Goal: Transaction & Acquisition: Purchase product/service

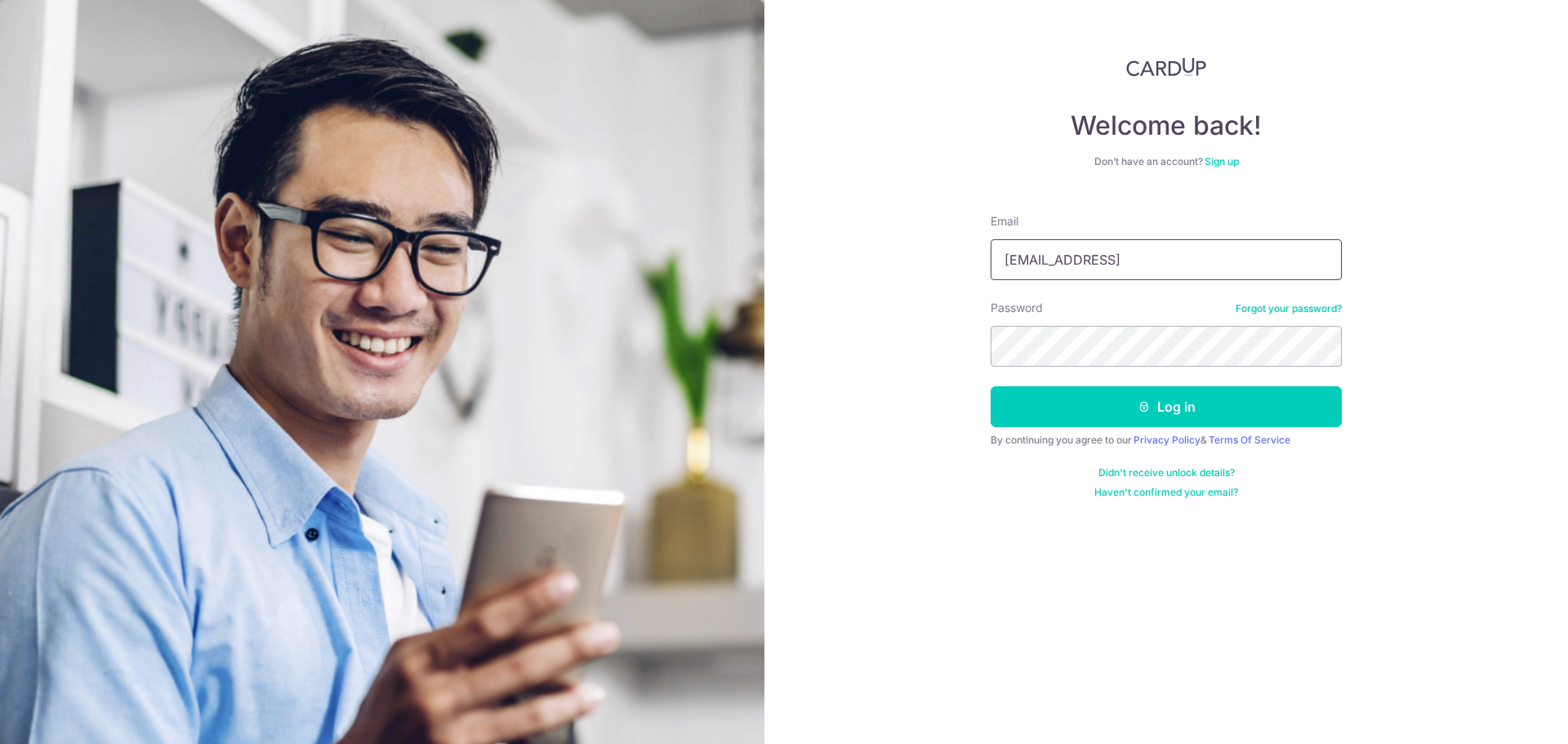
click at [1241, 250] on input "darrelltancl@gmail.con" at bounding box center [1166, 259] width 351 height 41
type input "[EMAIL_ADDRESS][DOMAIN_NAME]"
click at [990, 386] on button "Log in" at bounding box center [1166, 406] width 351 height 41
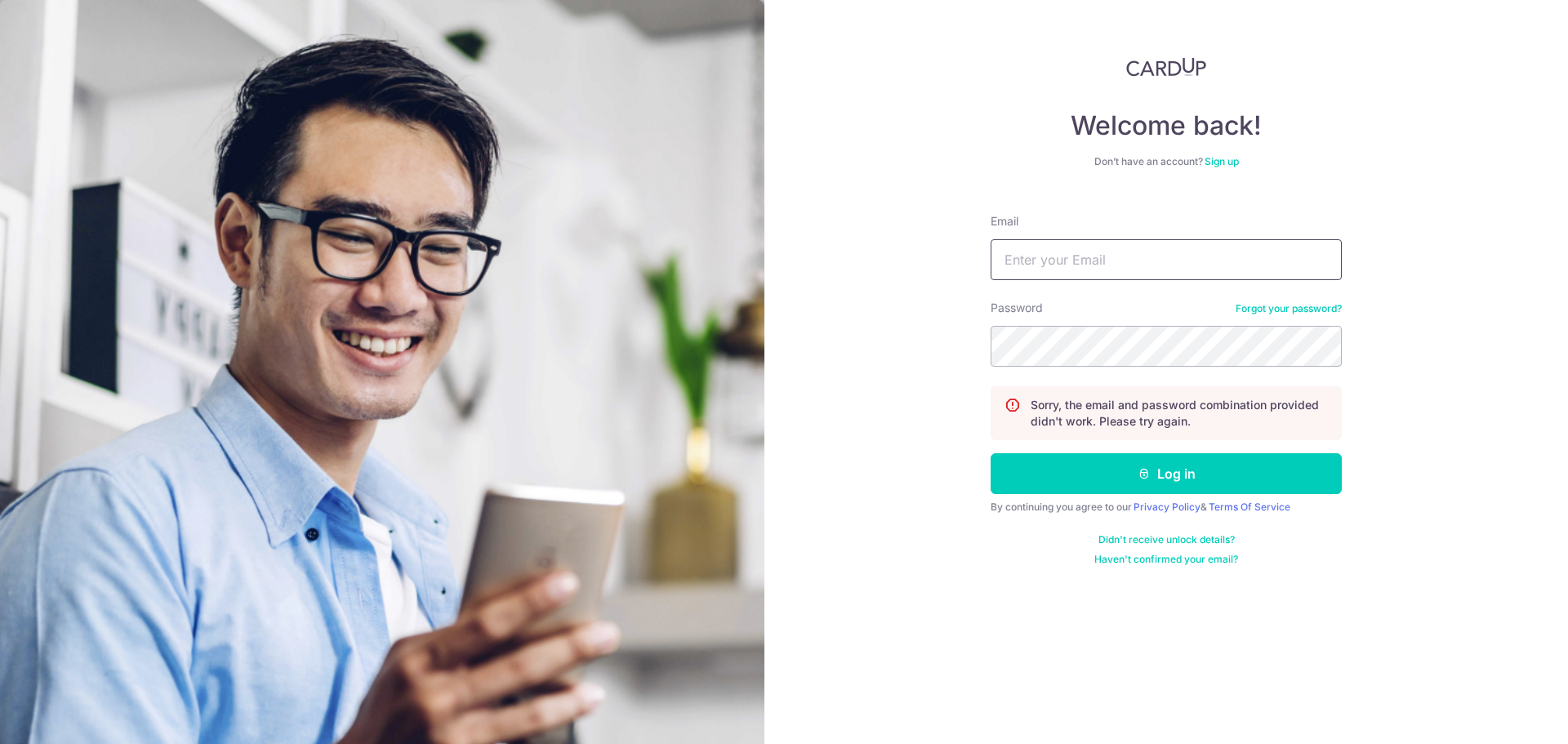
click at [1097, 265] on input "Email" at bounding box center [1166, 259] width 351 height 41
type input "darrelltancl@gmail.com"
click at [990, 453] on button "Log in" at bounding box center [1166, 473] width 351 height 41
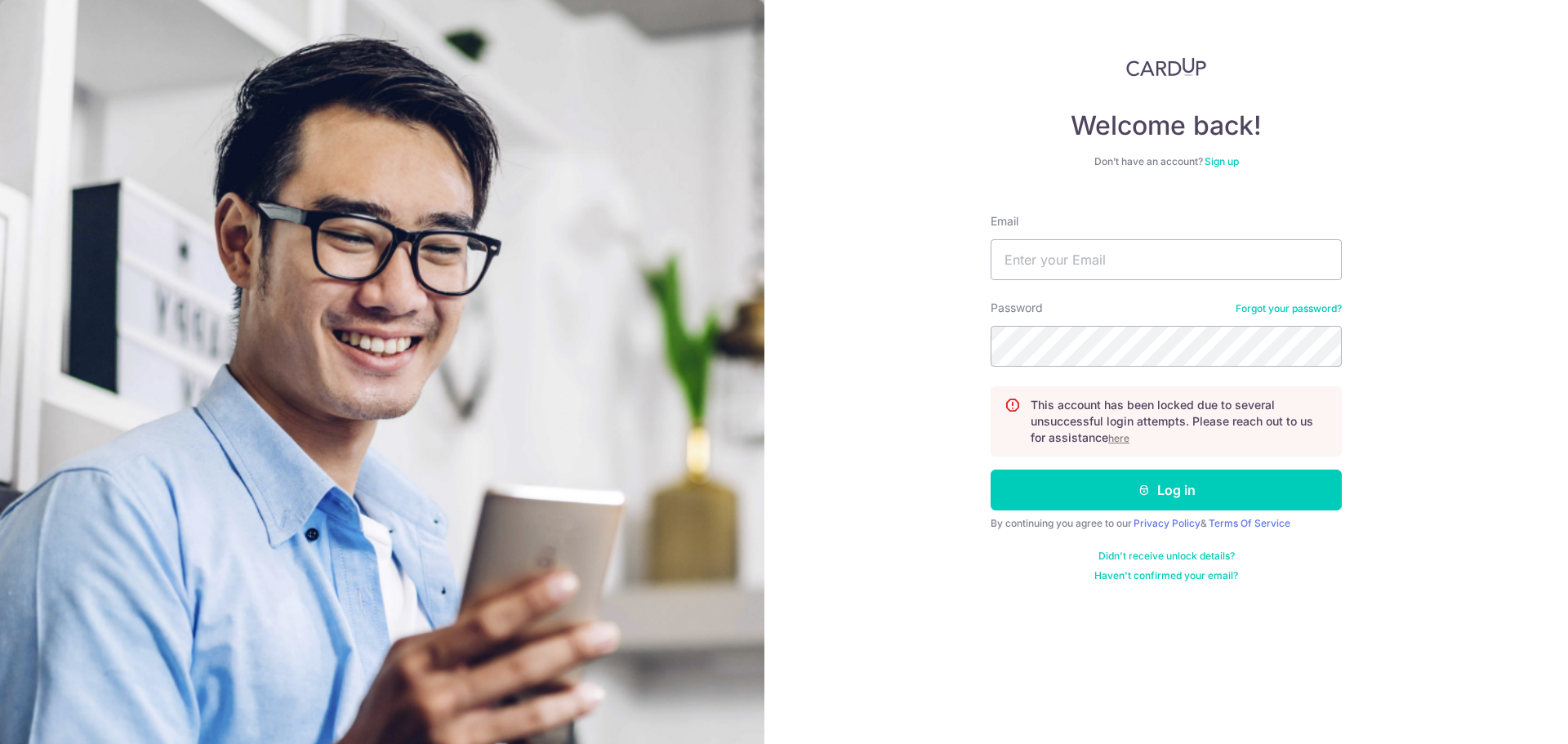
click at [1224, 152] on div "Welcome back! Don’t have an account? Sign up Email Password Forgot your passwor…" at bounding box center [1166, 319] width 351 height 525
click at [1224, 157] on link "Sign up" at bounding box center [1221, 161] width 34 height 13
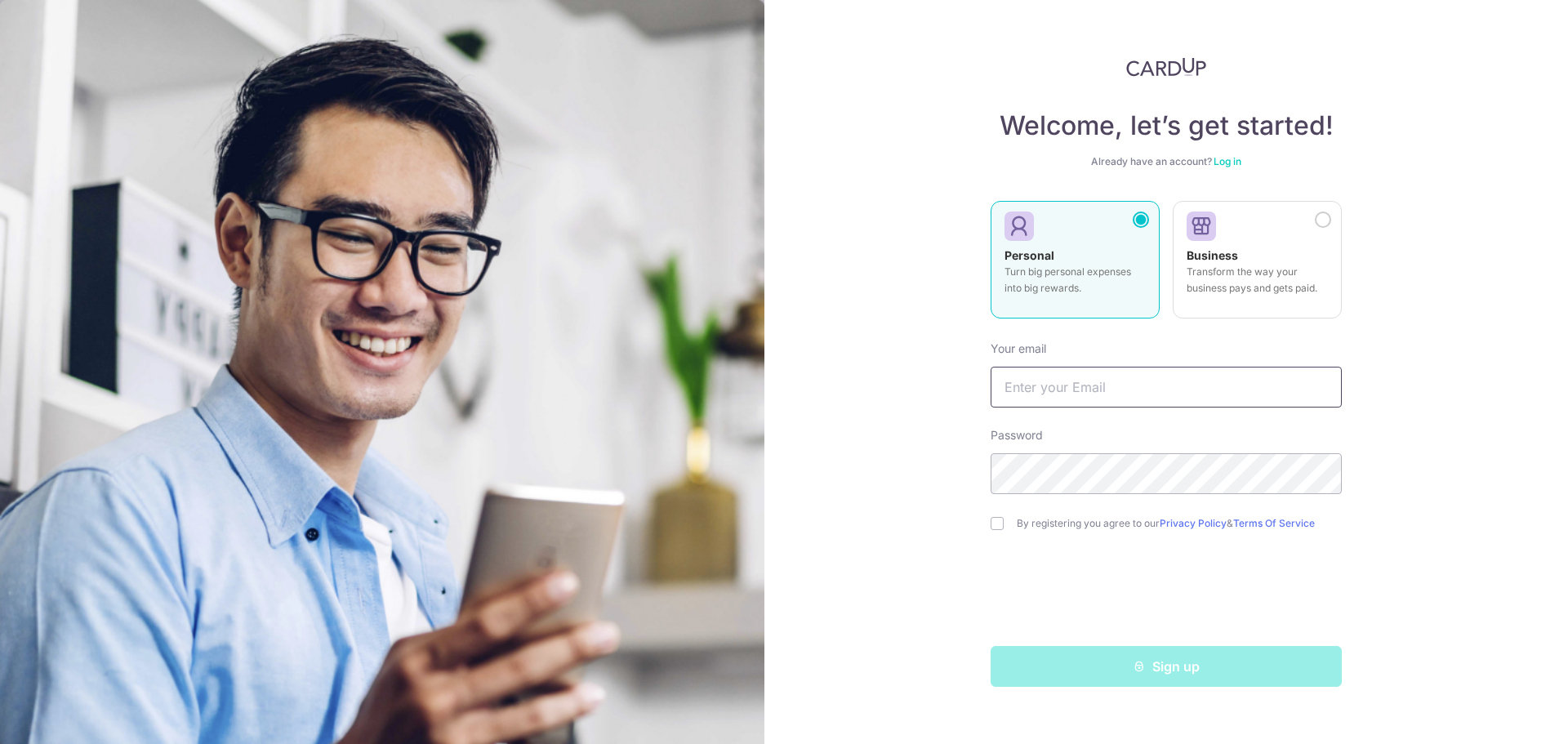
click at [1259, 400] on input "text" at bounding box center [1166, 387] width 351 height 41
type input "[EMAIL_ADDRESS][DOMAIN_NAME]"
click at [1019, 516] on div "By registering you agree to our Privacy Policy & Terms Of Service" at bounding box center [1166, 523] width 351 height 19
click at [1000, 522] on input "checkbox" at bounding box center [997, 523] width 13 height 13
checkbox input "true"
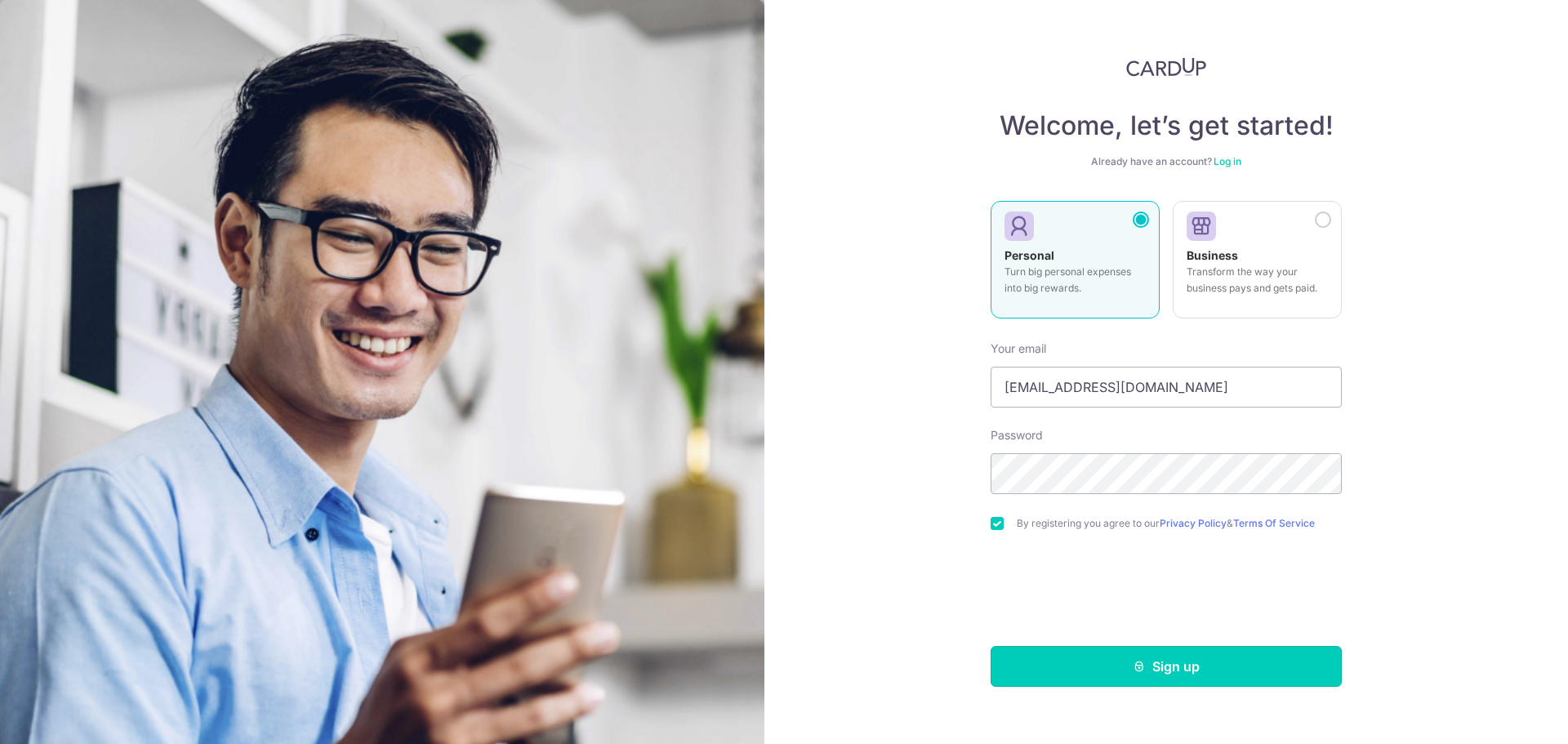
click at [1125, 669] on button "Sign up" at bounding box center [1166, 666] width 351 height 41
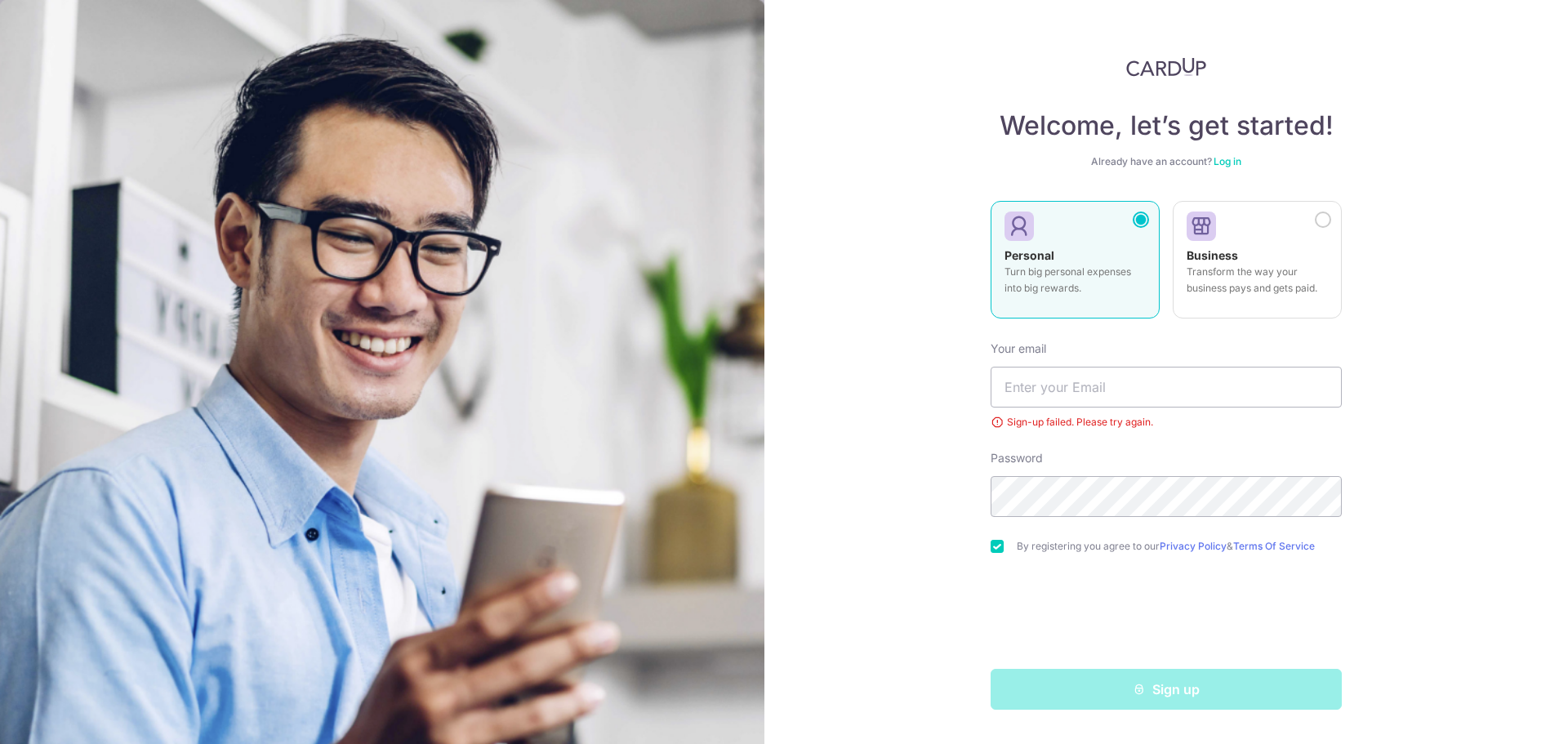
click at [1216, 161] on link "Log in" at bounding box center [1227, 161] width 28 height 13
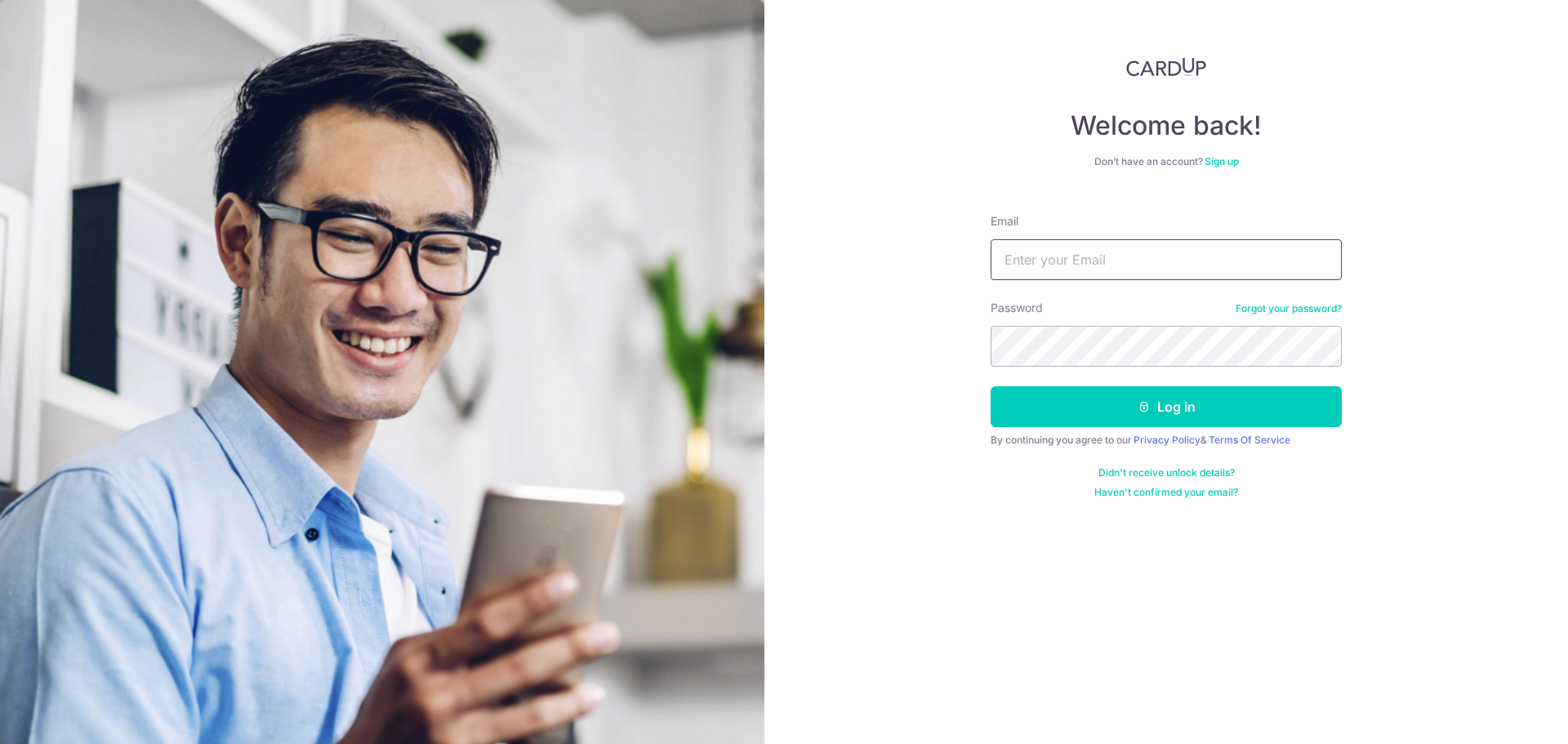
click at [1224, 261] on input "Email" at bounding box center [1166, 259] width 351 height 41
type input "[EMAIL_ADDRESS][DOMAIN_NAME]"
click at [990, 386] on button "Log in" at bounding box center [1166, 406] width 351 height 41
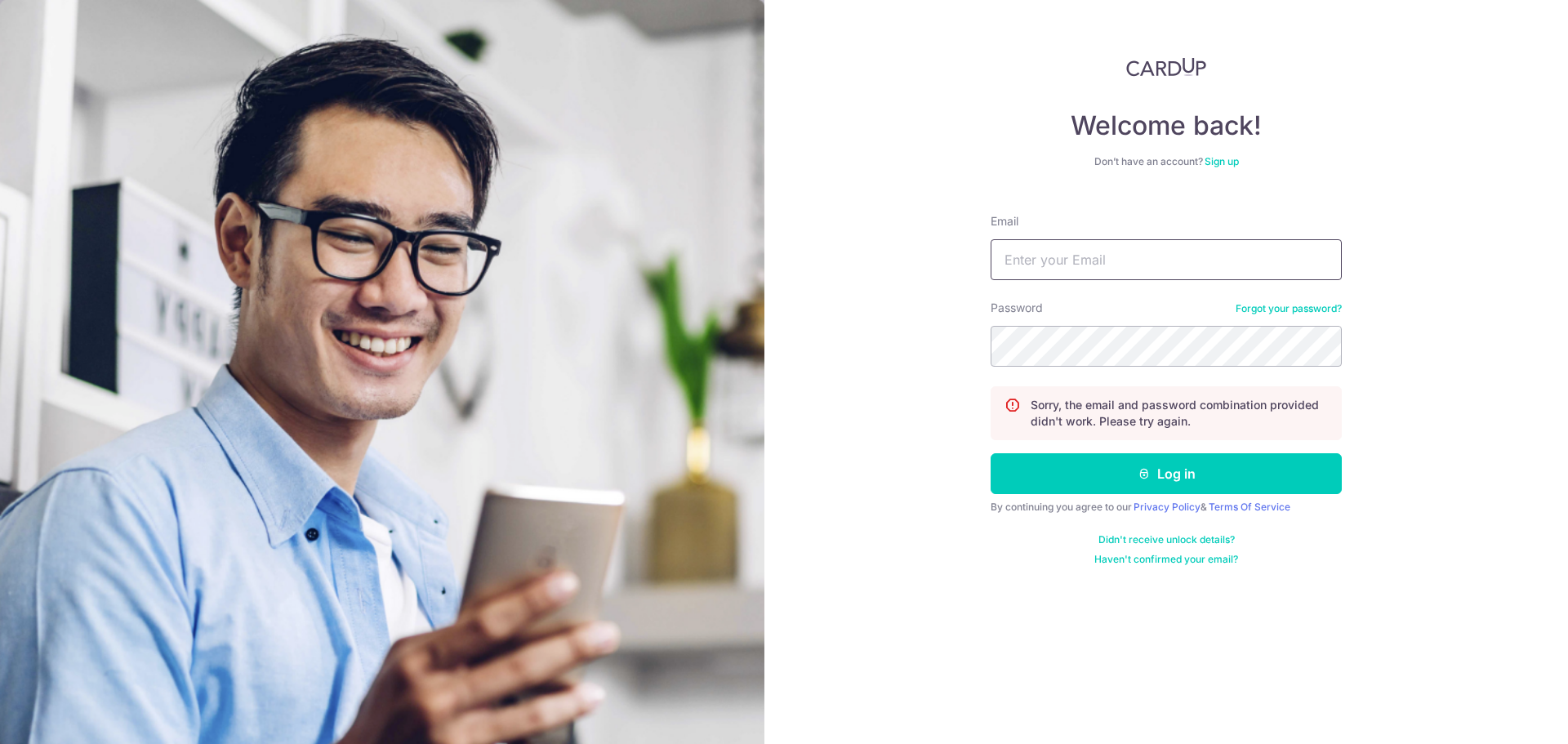
click at [1188, 256] on input "Email" at bounding box center [1166, 259] width 351 height 41
type input "[EMAIL_ADDRESS][DOMAIN_NAME]"
click at [990, 453] on button "Log in" at bounding box center [1166, 473] width 351 height 41
click at [1296, 316] on div "Password Forgot your password?" at bounding box center [1166, 334] width 351 height 67
click at [1297, 309] on link "Forgot your password?" at bounding box center [1288, 309] width 106 height 13
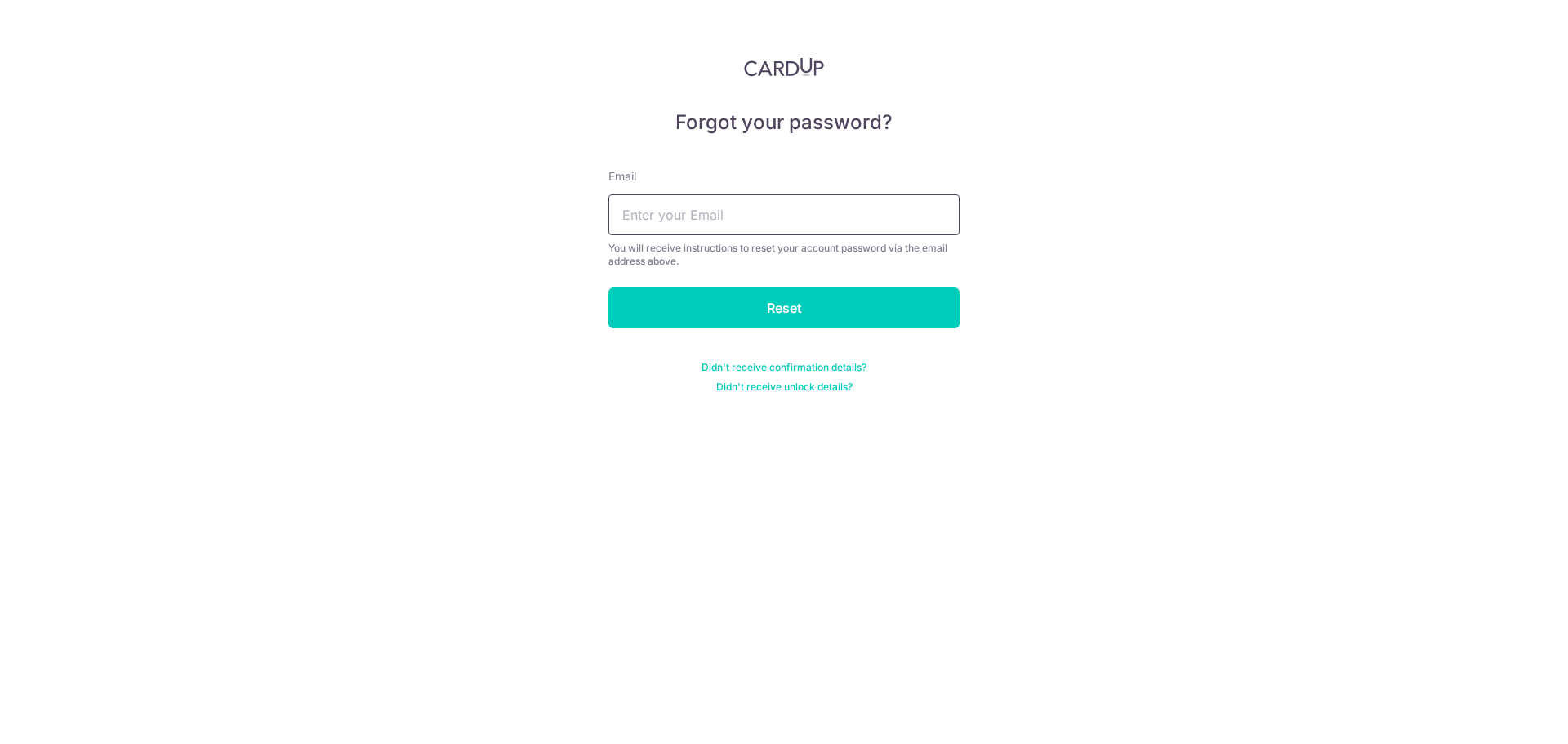
click at [844, 195] on div "Email You will receive instructions to reset your account password via the emai…" at bounding box center [784, 217] width 351 height 99
click at [843, 209] on input "text" at bounding box center [784, 215] width 351 height 41
type input "[EMAIL_ADDRESS][DOMAIN_NAME]"
click at [608, 288] on input "Reset" at bounding box center [784, 308] width 351 height 41
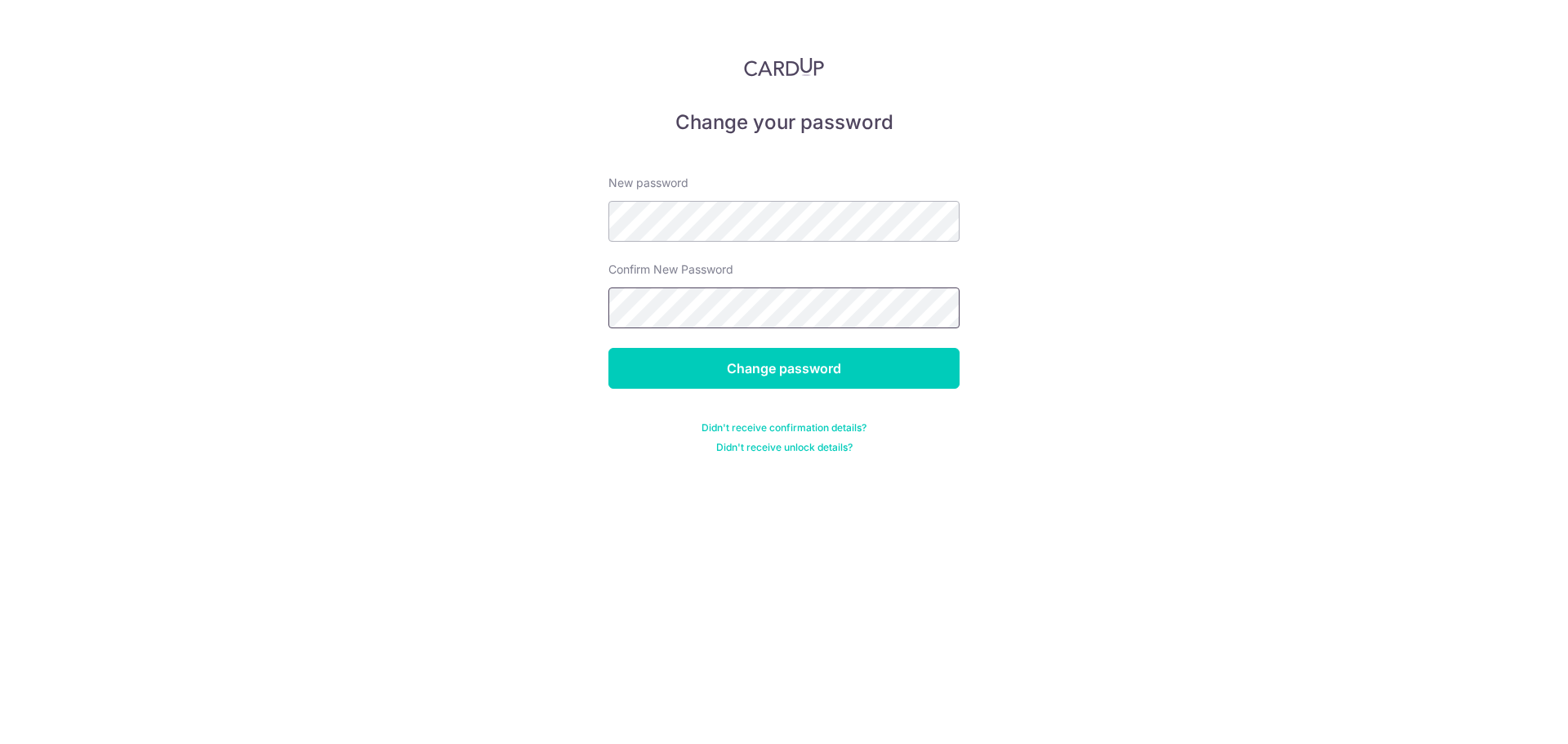
click at [608, 348] on input "Change password" at bounding box center [784, 368] width 351 height 41
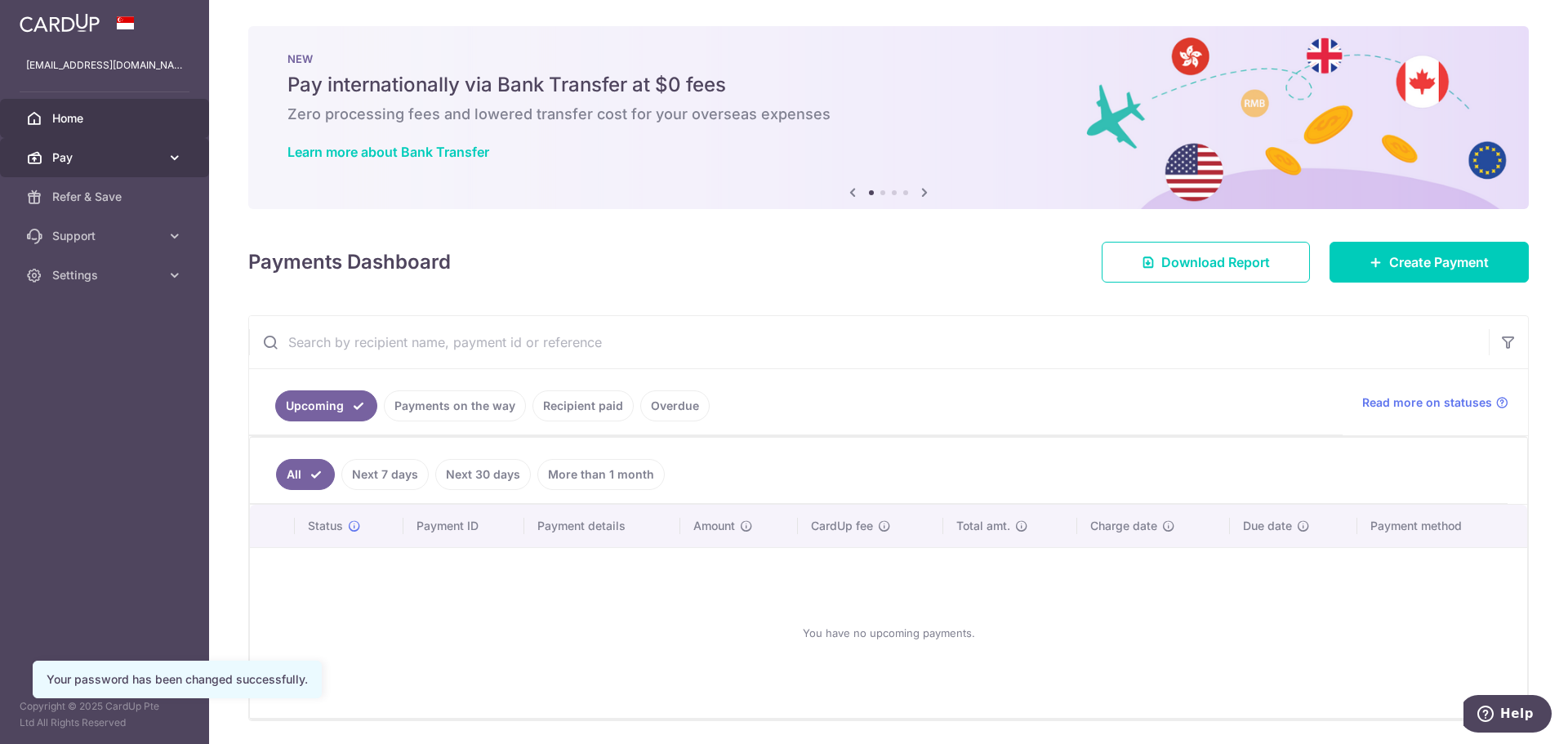
click at [181, 145] on link "Pay" at bounding box center [104, 157] width 209 height 39
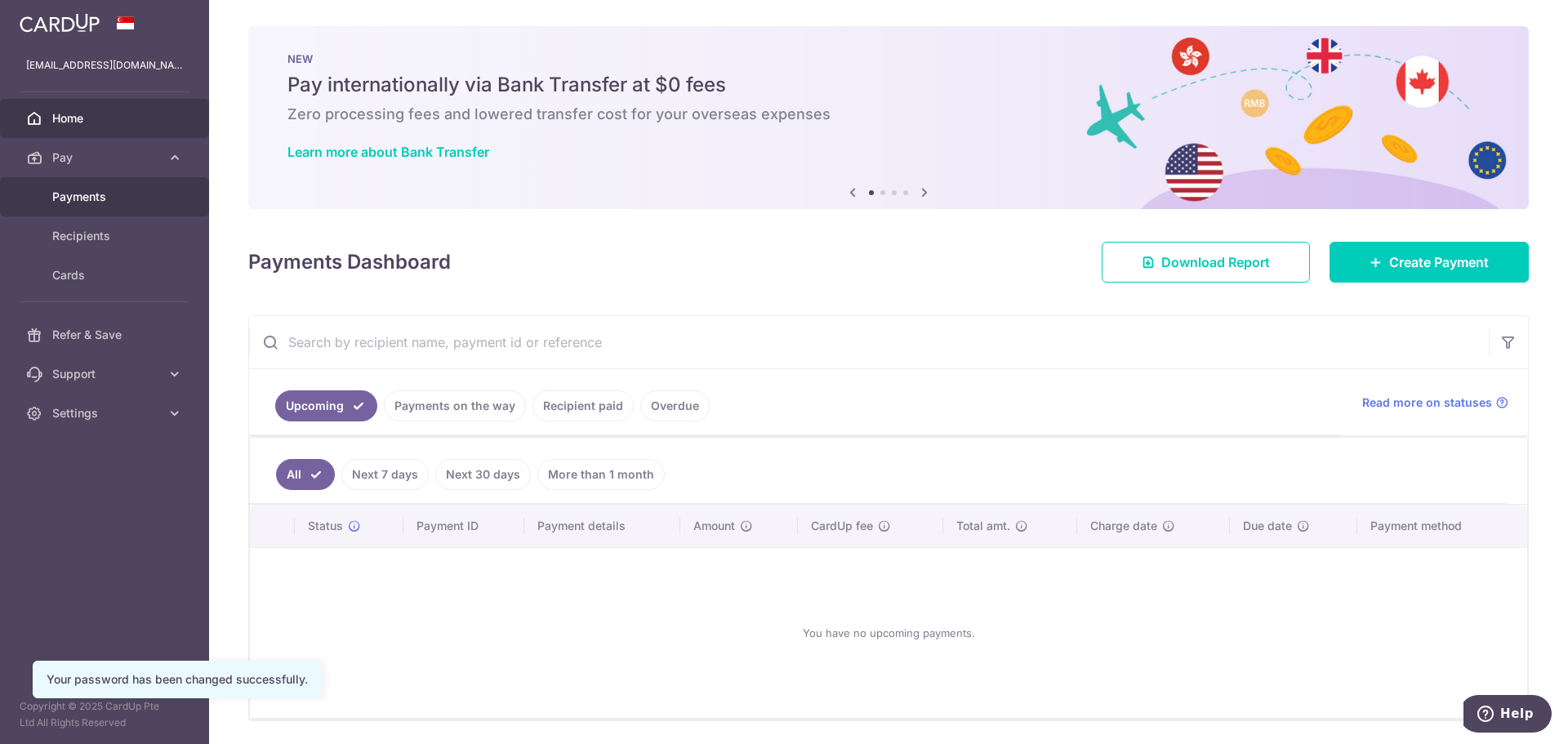
click at [97, 196] on span "Payments" at bounding box center [106, 197] width 108 height 17
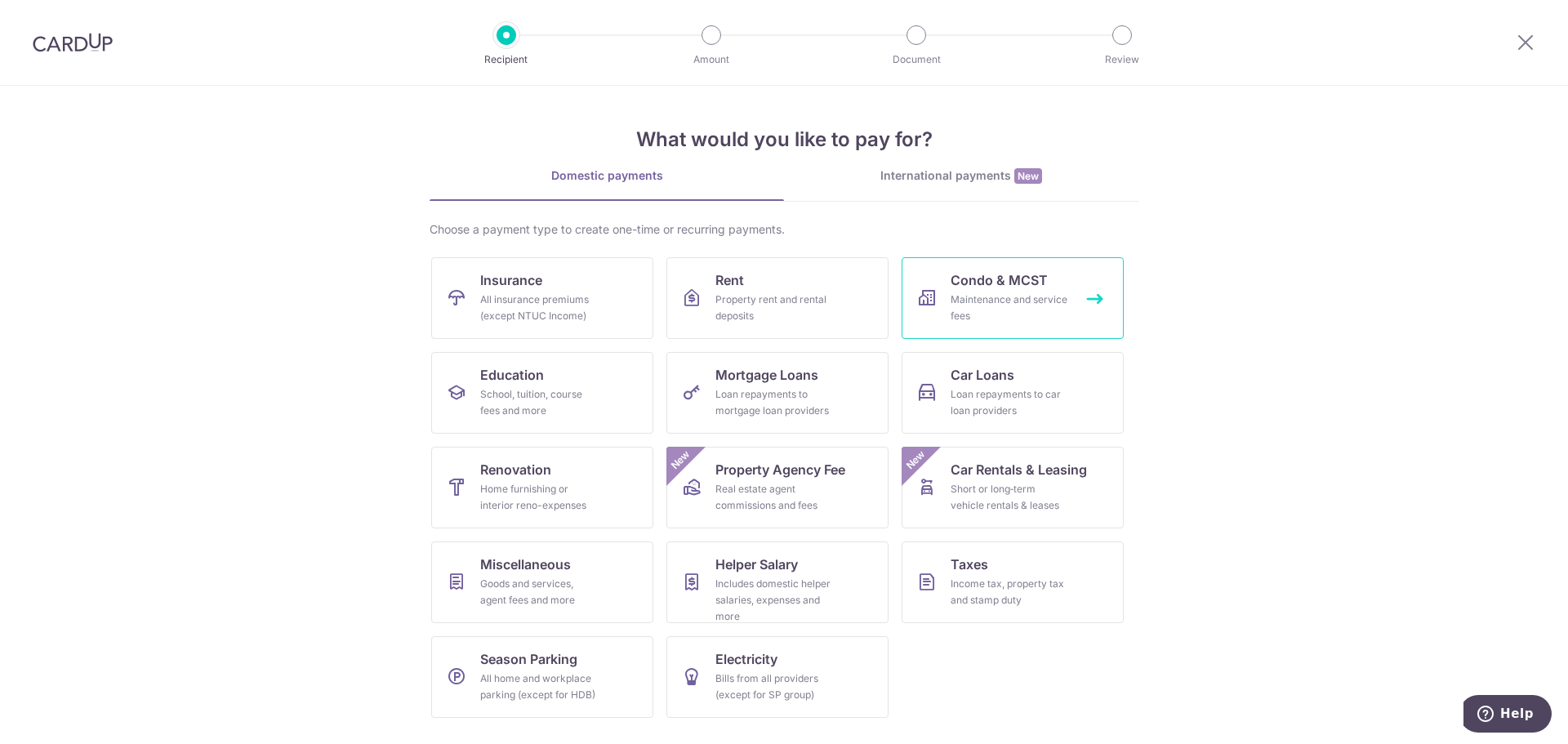
click at [1036, 293] on div "Maintenance and service fees" at bounding box center [1009, 308] width 118 height 33
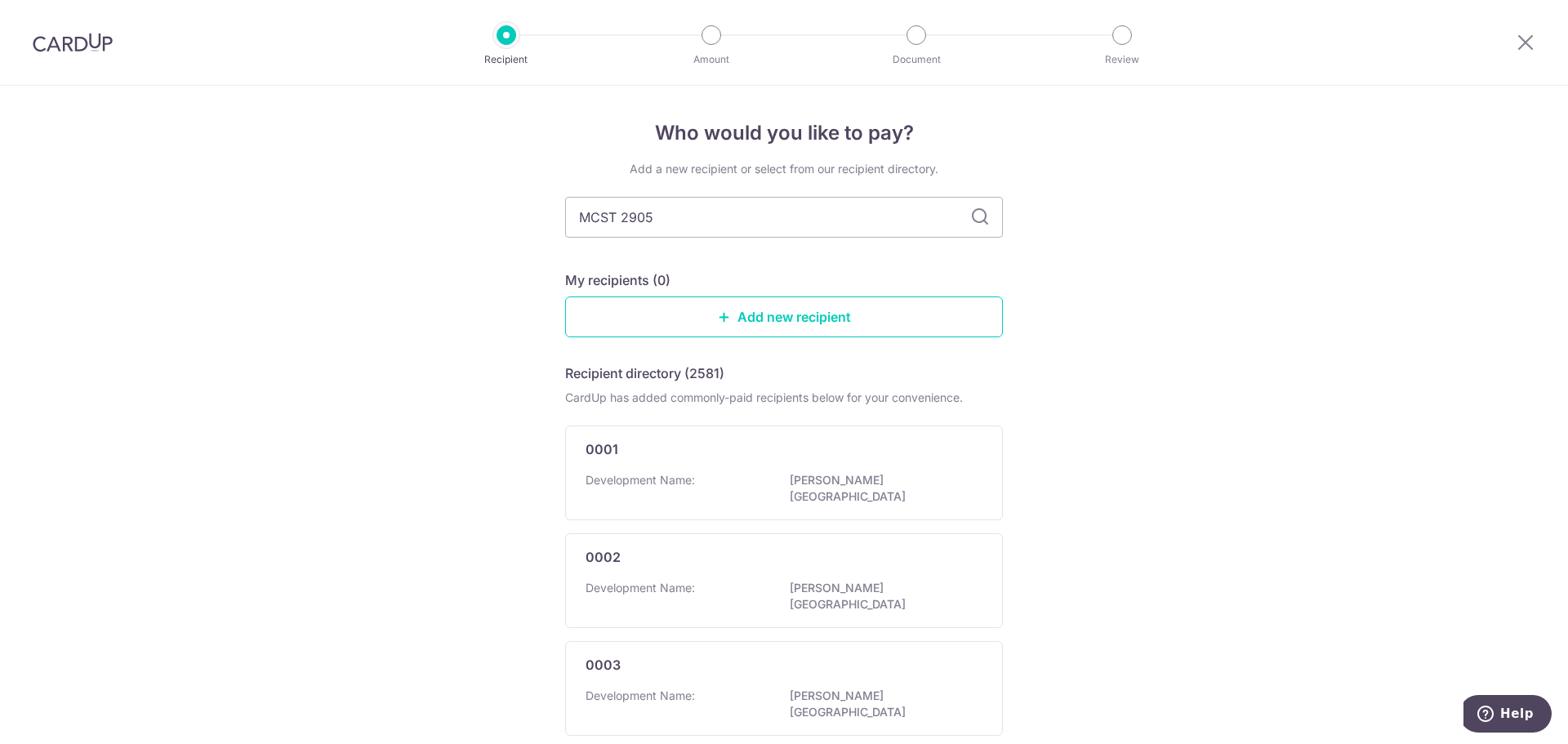
type input "MCST 2905"
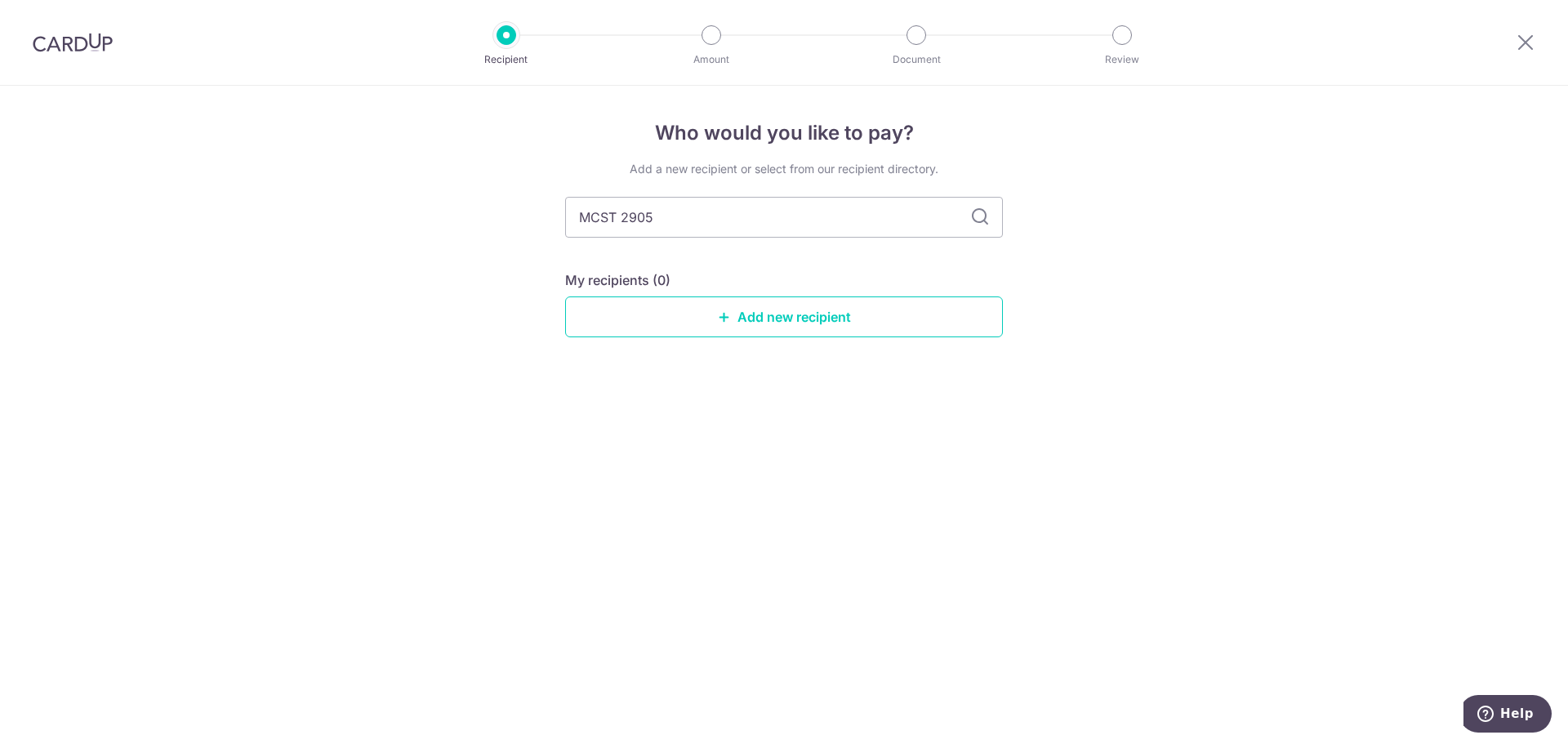
click at [978, 221] on icon at bounding box center [980, 217] width 19 height 19
drag, startPoint x: 919, startPoint y: 220, endPoint x: 441, endPoint y: 215, distance: 478.0
click at [441, 215] on div "Who would you like to pay? Add a new recipient or select from our recipient dir…" at bounding box center [784, 415] width 1568 height 659
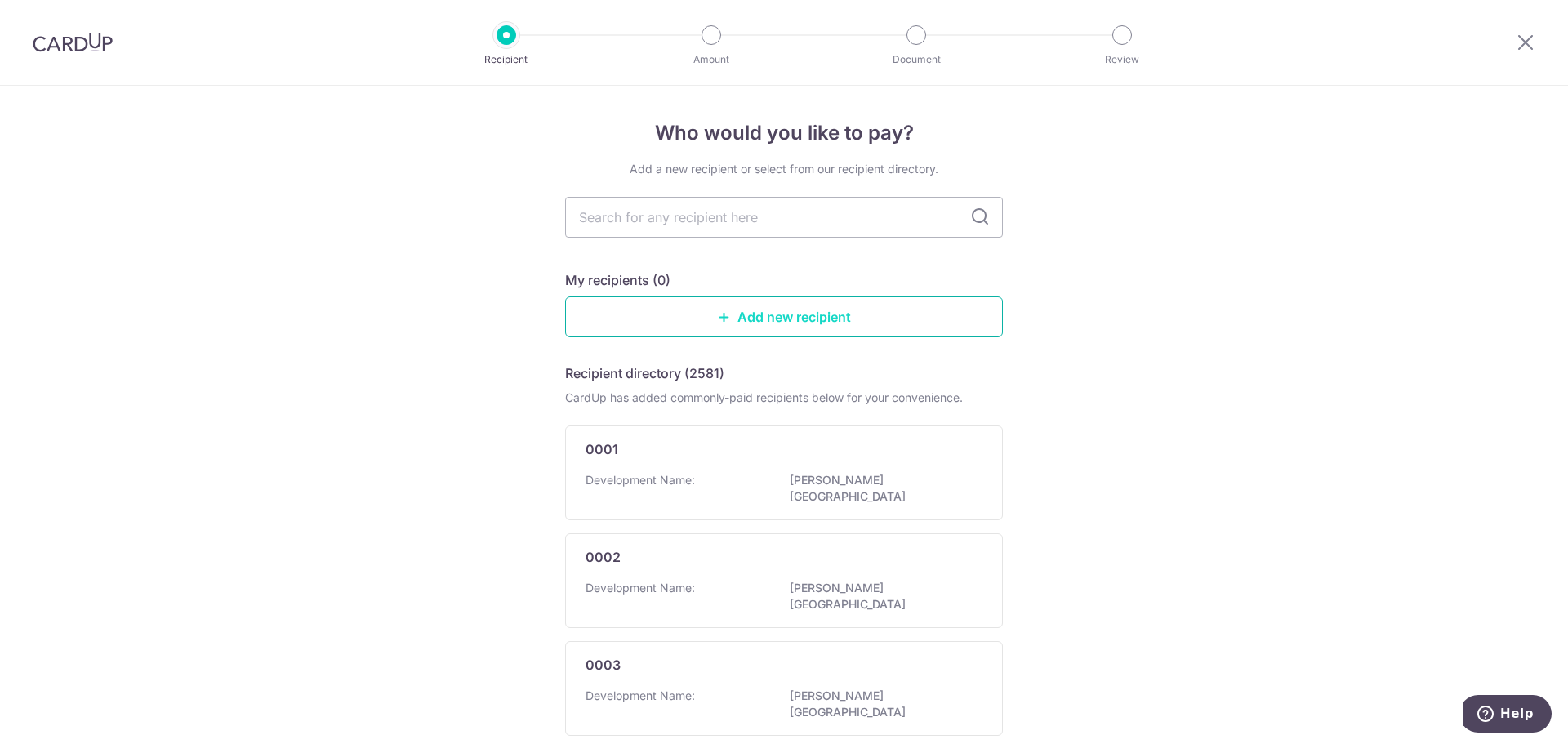
click at [770, 325] on link "Add new recipient" at bounding box center [784, 317] width 438 height 41
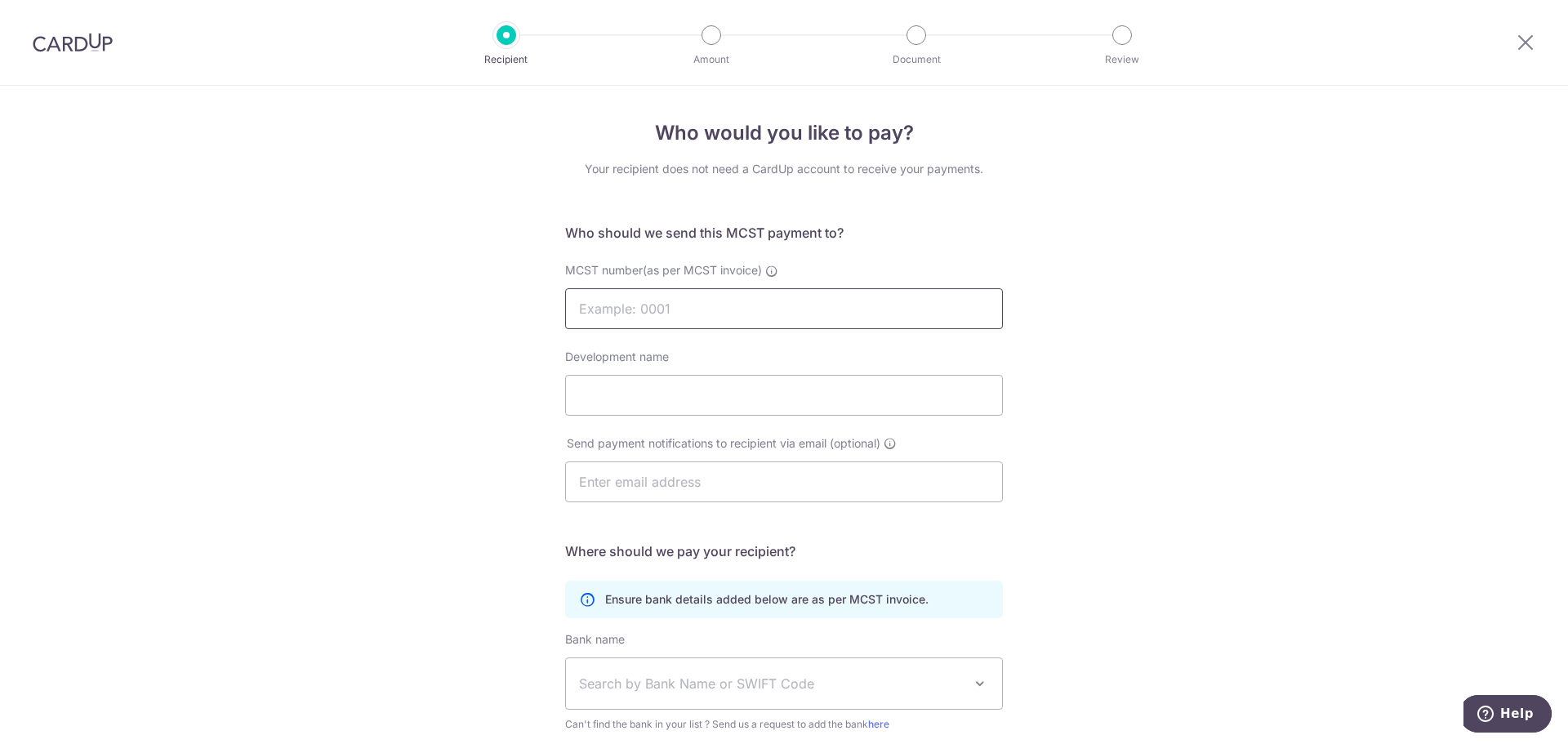
click at [770, 325] on input "MCST number(as per MCST invoice)" at bounding box center [784, 308] width 438 height 41
type input "2905"
click at [760, 398] on input "Development name" at bounding box center [784, 395] width 438 height 41
type input "Nuovo Condominium"
click at [806, 483] on input "text" at bounding box center [784, 482] width 438 height 41
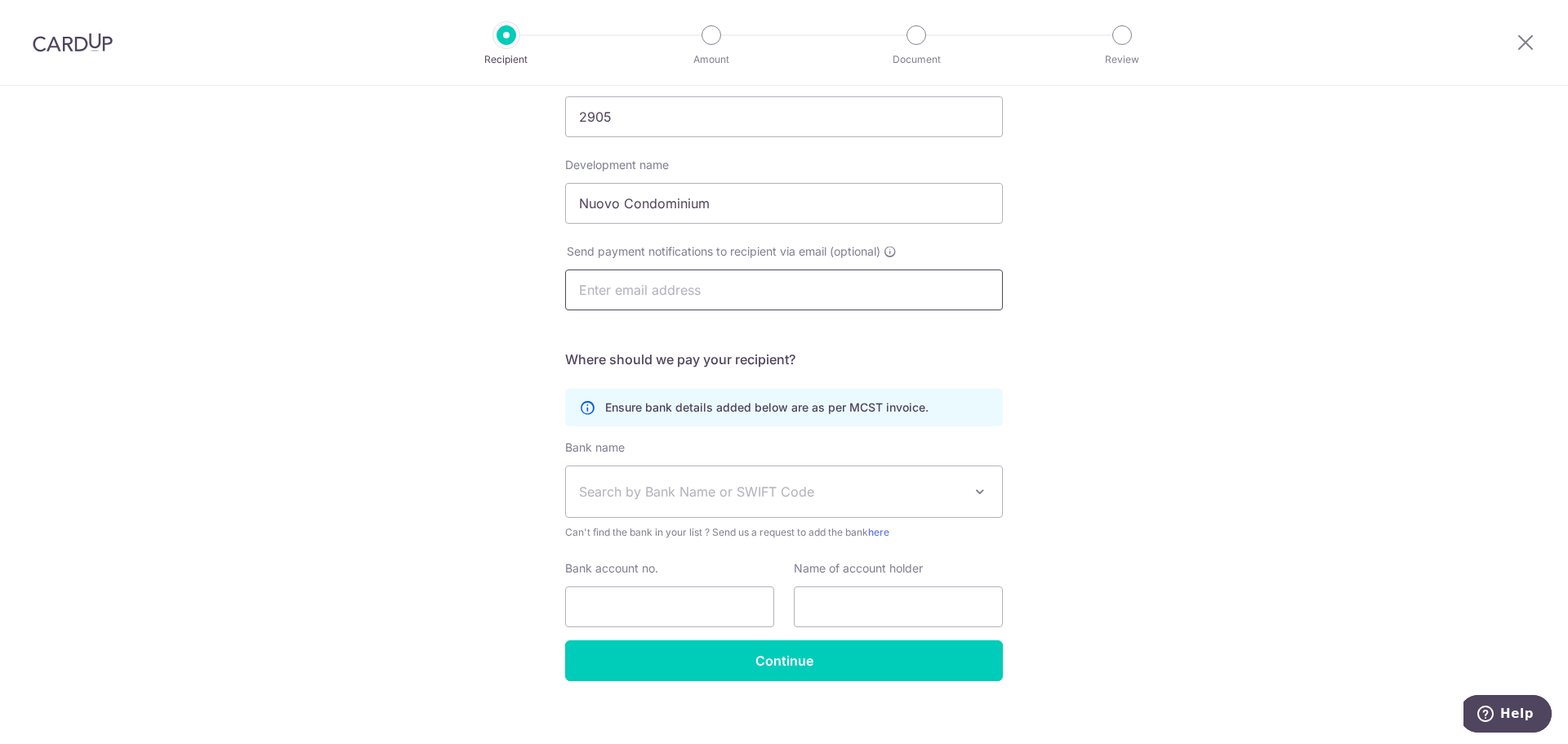
scroll to position [206, 0]
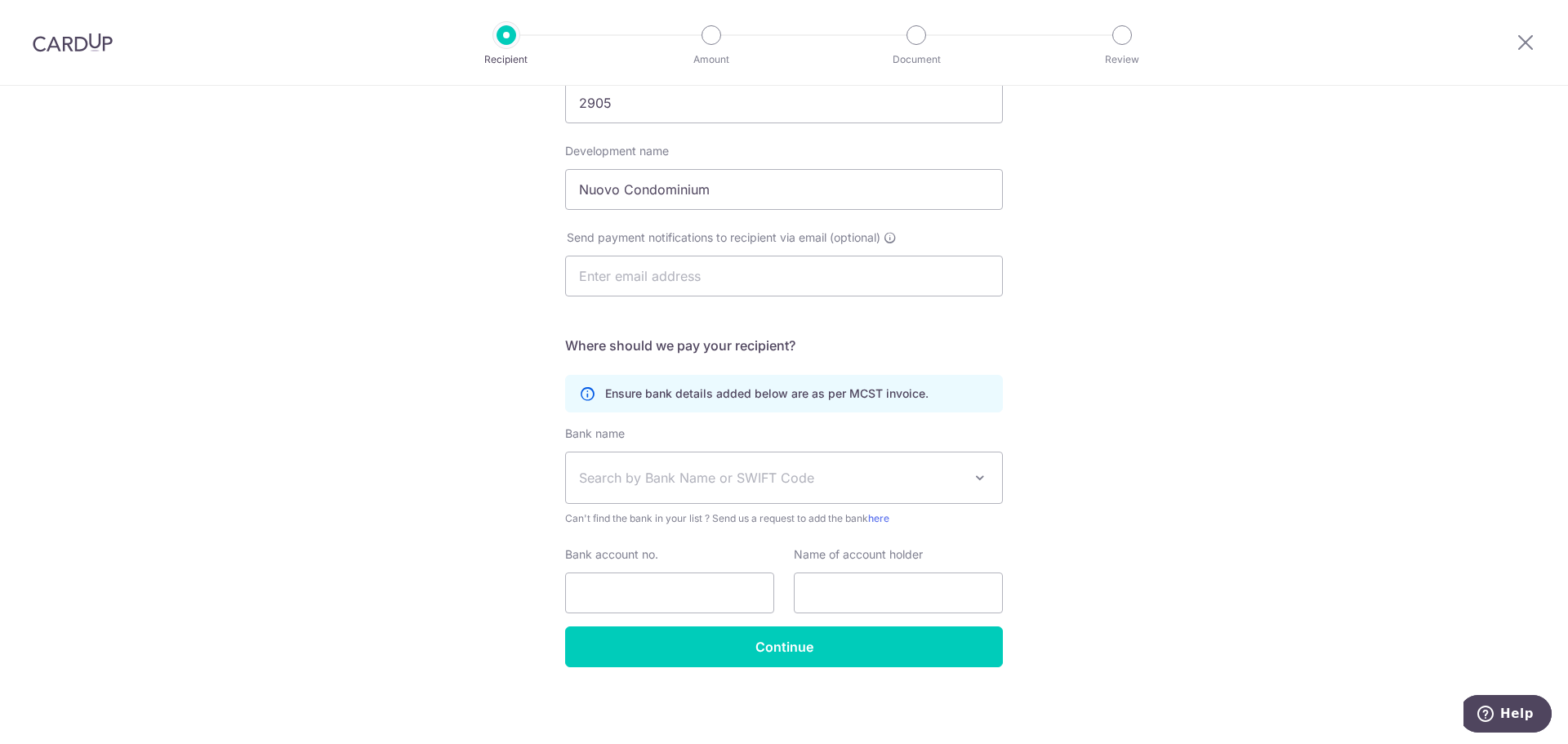
click at [872, 457] on span "Search by Bank Name or SWIFT Code" at bounding box center [784, 477] width 436 height 51
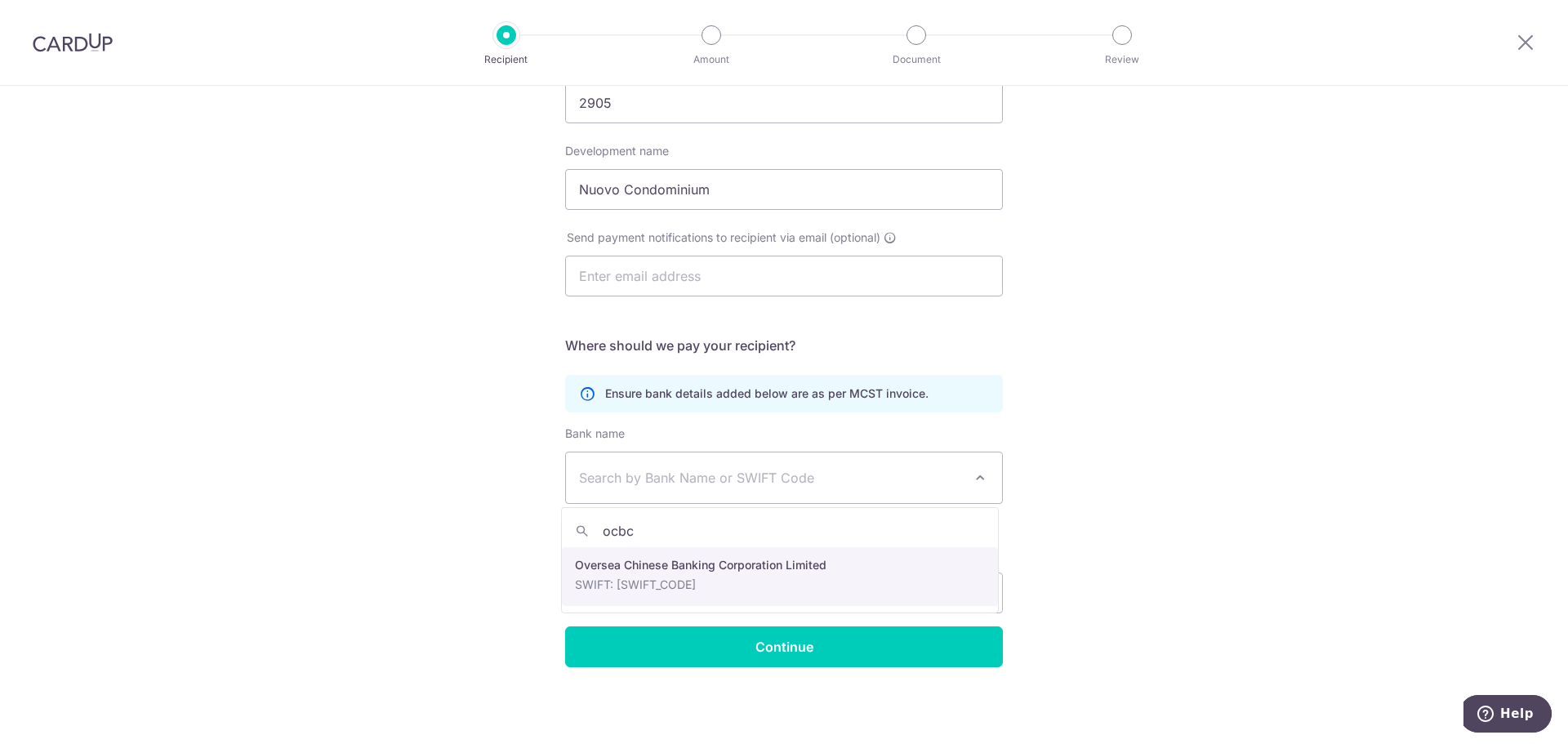
type input "ocbc"
select select "12"
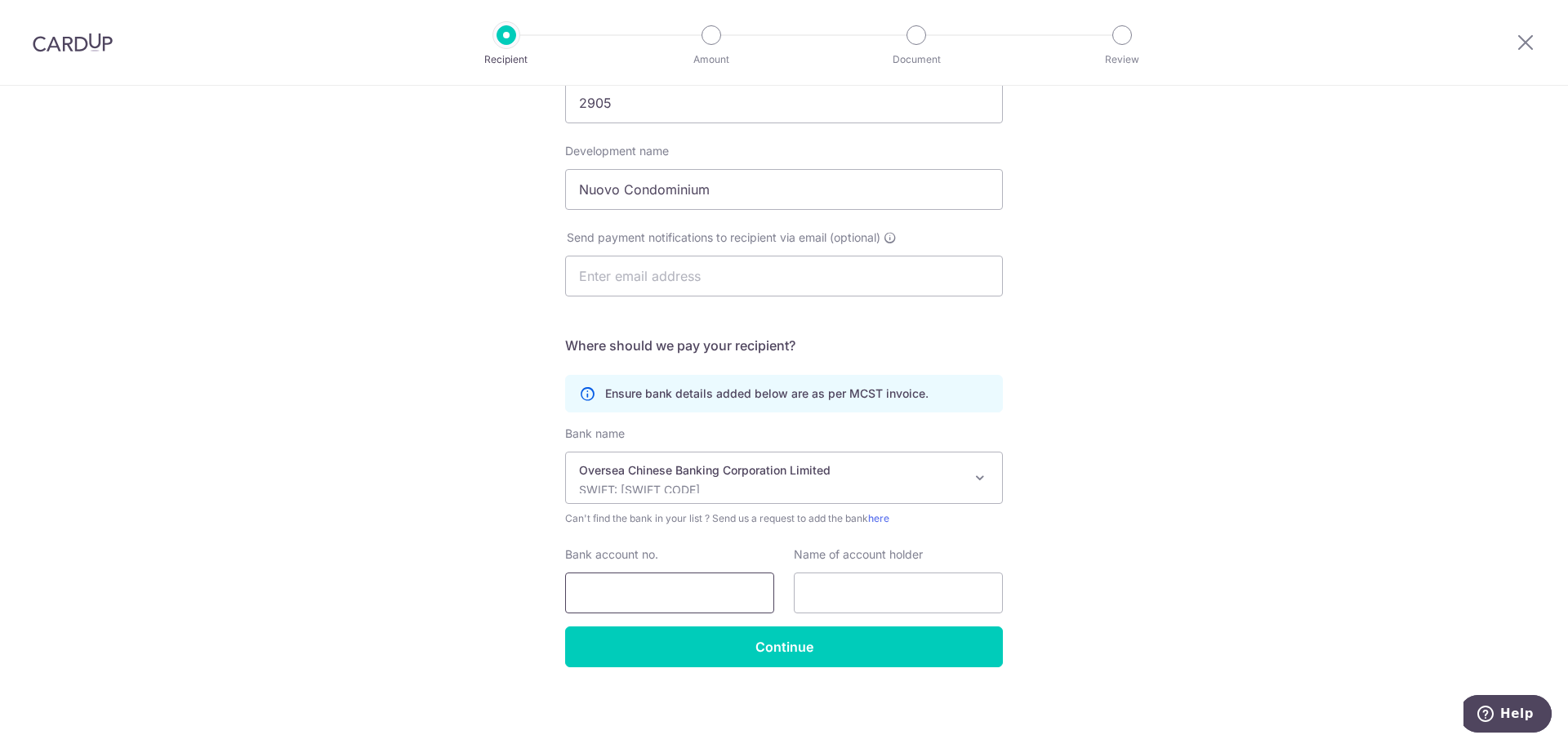
click at [739, 585] on input "Bank account no." at bounding box center [669, 593] width 209 height 41
type input "629677204001"
click at [899, 576] on input "text" at bounding box center [899, 593] width 209 height 41
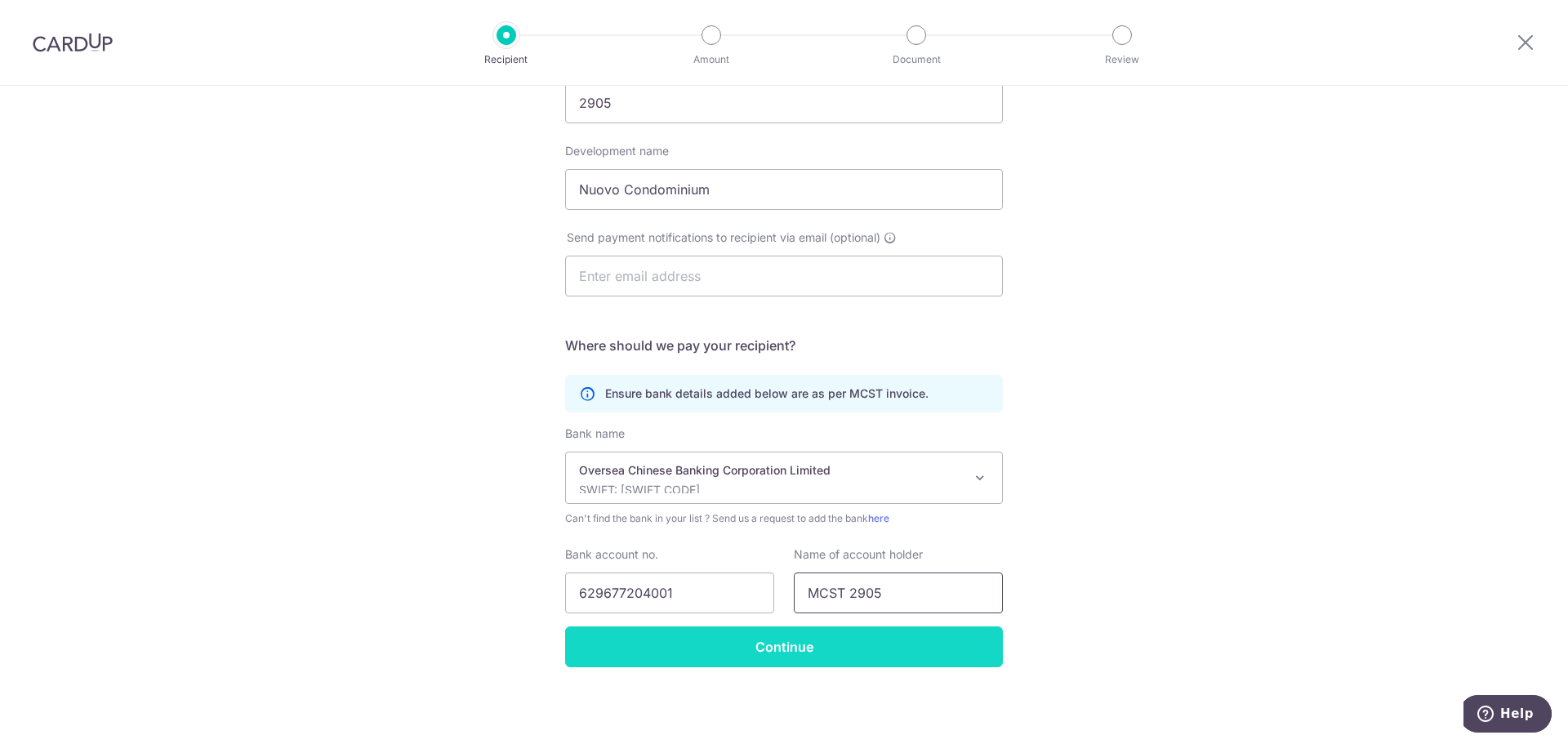
type input "MCST 2905"
click at [864, 642] on input "Continue" at bounding box center [784, 646] width 438 height 41
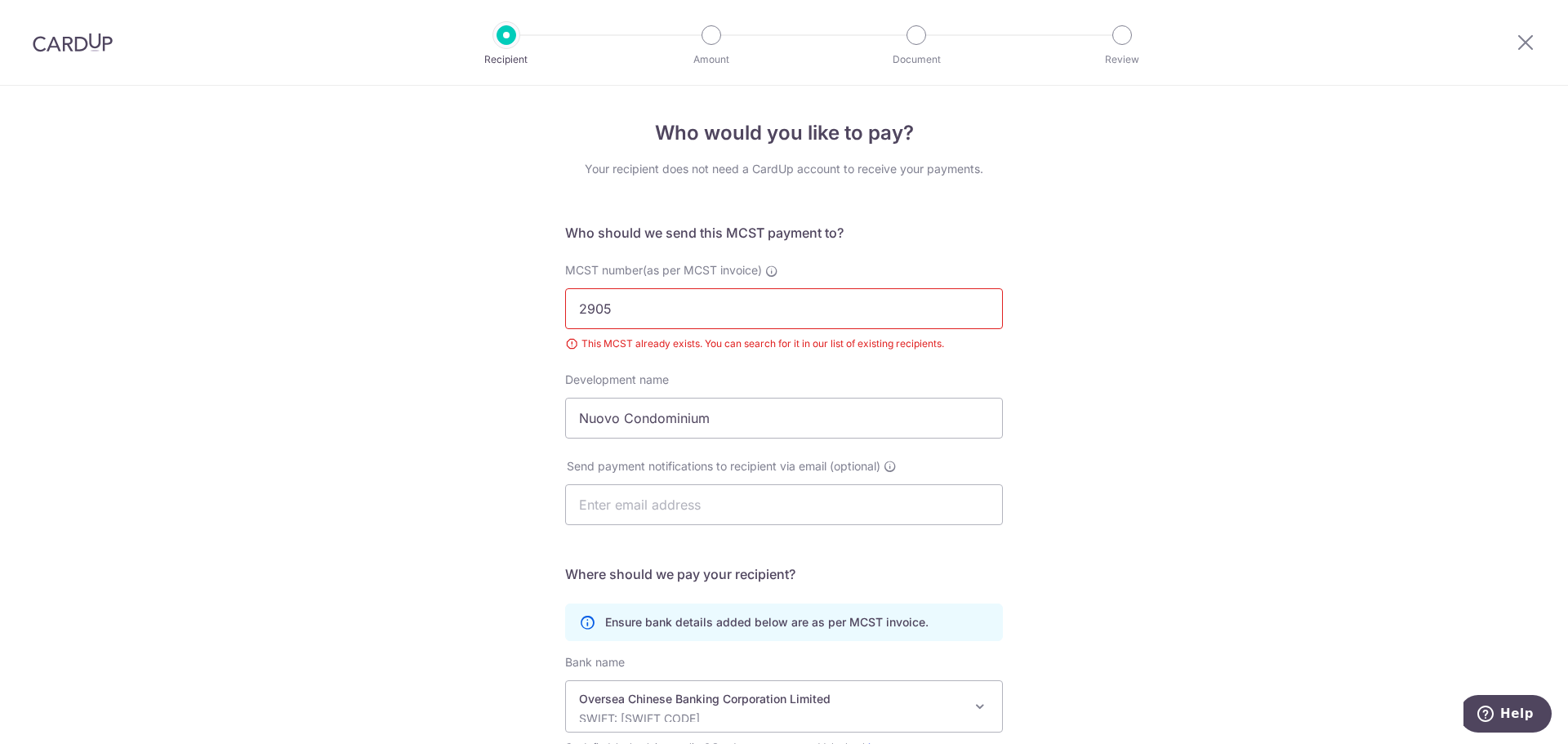
click at [794, 301] on input "2905" at bounding box center [784, 308] width 438 height 41
click at [507, 39] on div at bounding box center [506, 34] width 19 height 19
click at [731, 286] on div "MCST number(as per MCST invoice) 2905 This MCST already exists. You can search …" at bounding box center [784, 307] width 438 height 89
drag, startPoint x: 471, startPoint y: 222, endPoint x: 458, endPoint y: 204, distance: 22.2
click at [466, 218] on div "Who would you like to pay? Your recipient does not need a CardUp account to rec…" at bounding box center [784, 529] width 1568 height 887
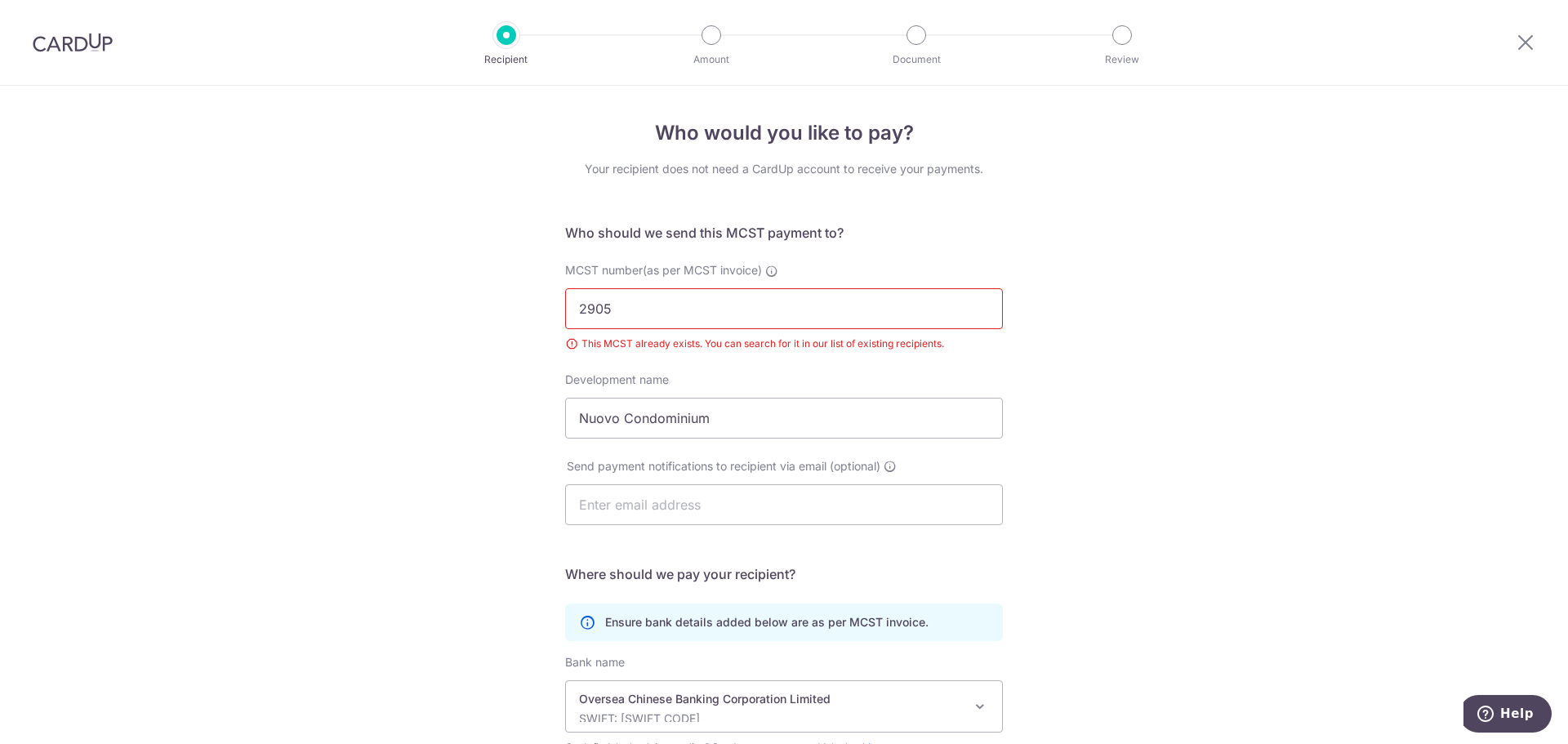
drag, startPoint x: 428, startPoint y: 254, endPoint x: 426, endPoint y: 246, distance: 8.2
click at [428, 252] on div "Who would you like to pay? Your recipient does not need a CardUp account to rec…" at bounding box center [784, 529] width 1568 height 887
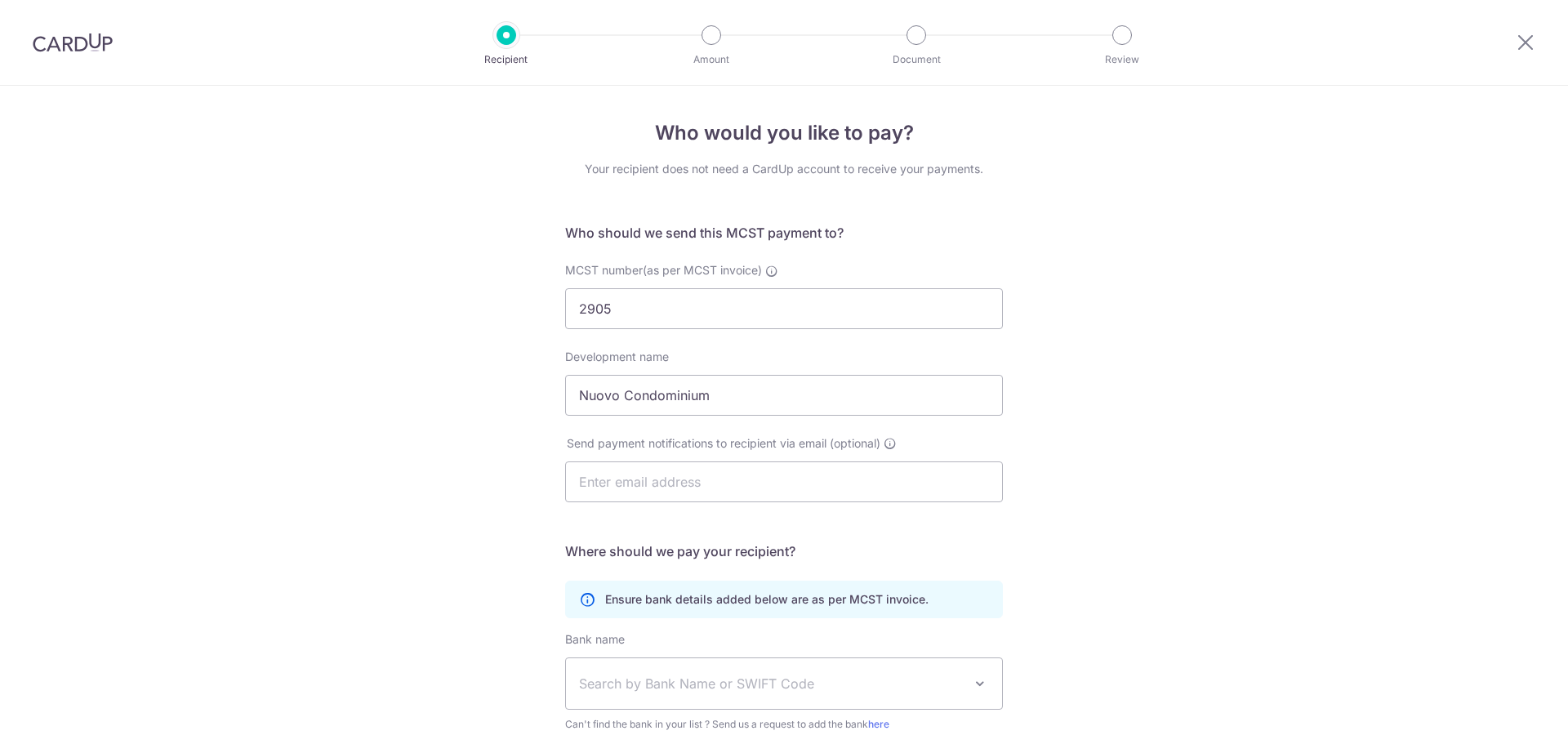
select select "12"
drag, startPoint x: 98, startPoint y: 42, endPoint x: 860, endPoint y: 76, distance: 762.8
click at [96, 42] on img at bounding box center [73, 42] width 80 height 19
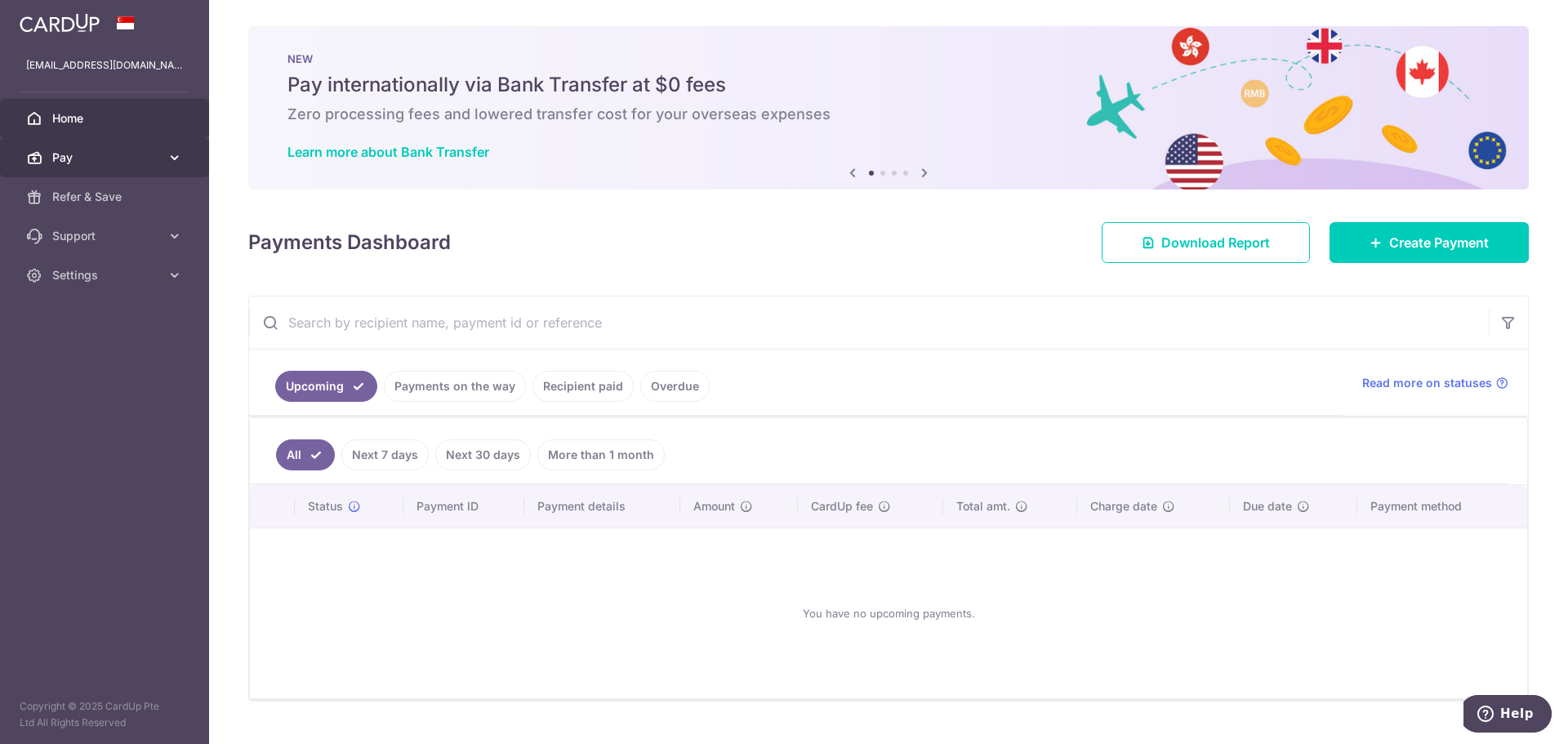
click at [99, 156] on span "Pay" at bounding box center [106, 158] width 108 height 17
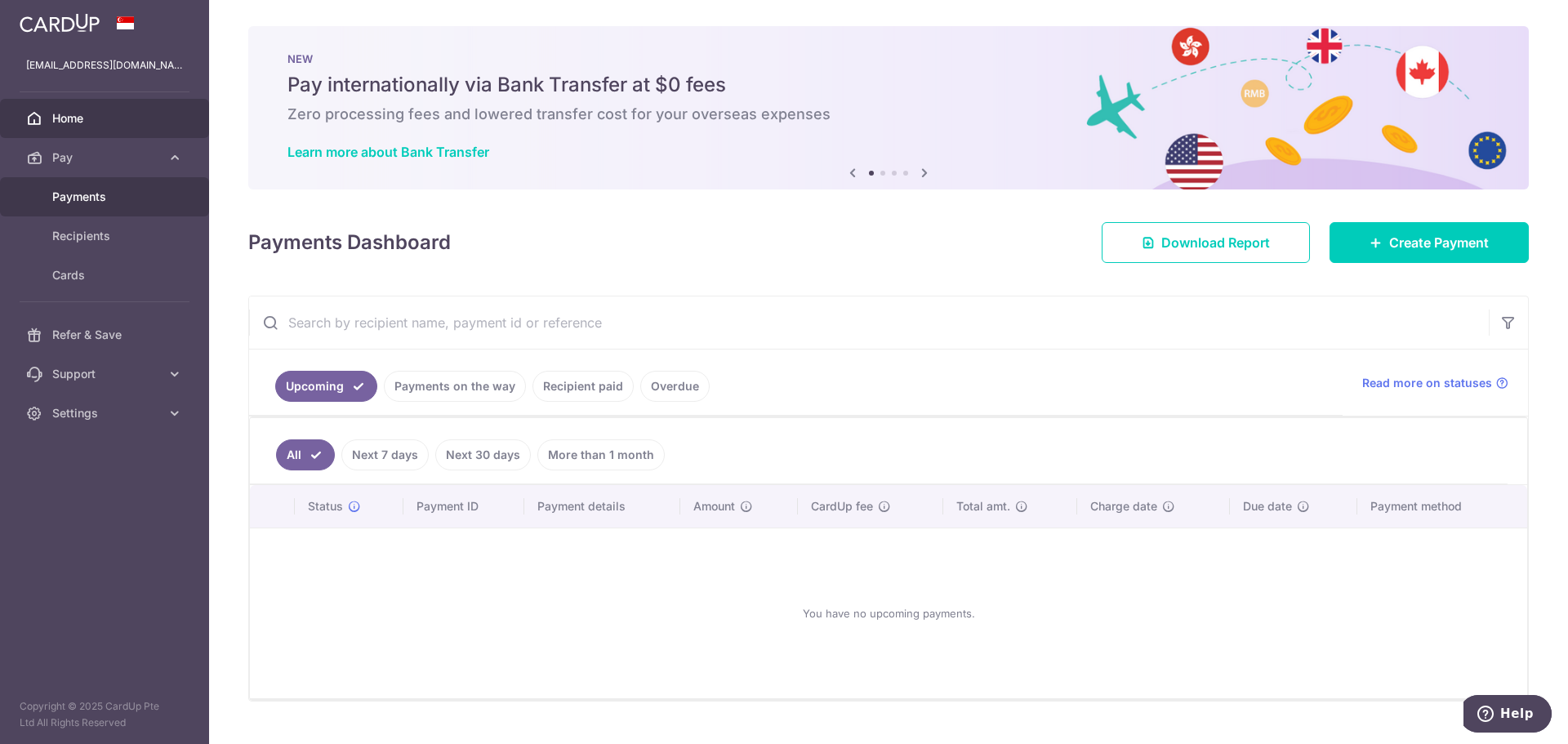
click at [108, 201] on span "Payments" at bounding box center [106, 197] width 108 height 17
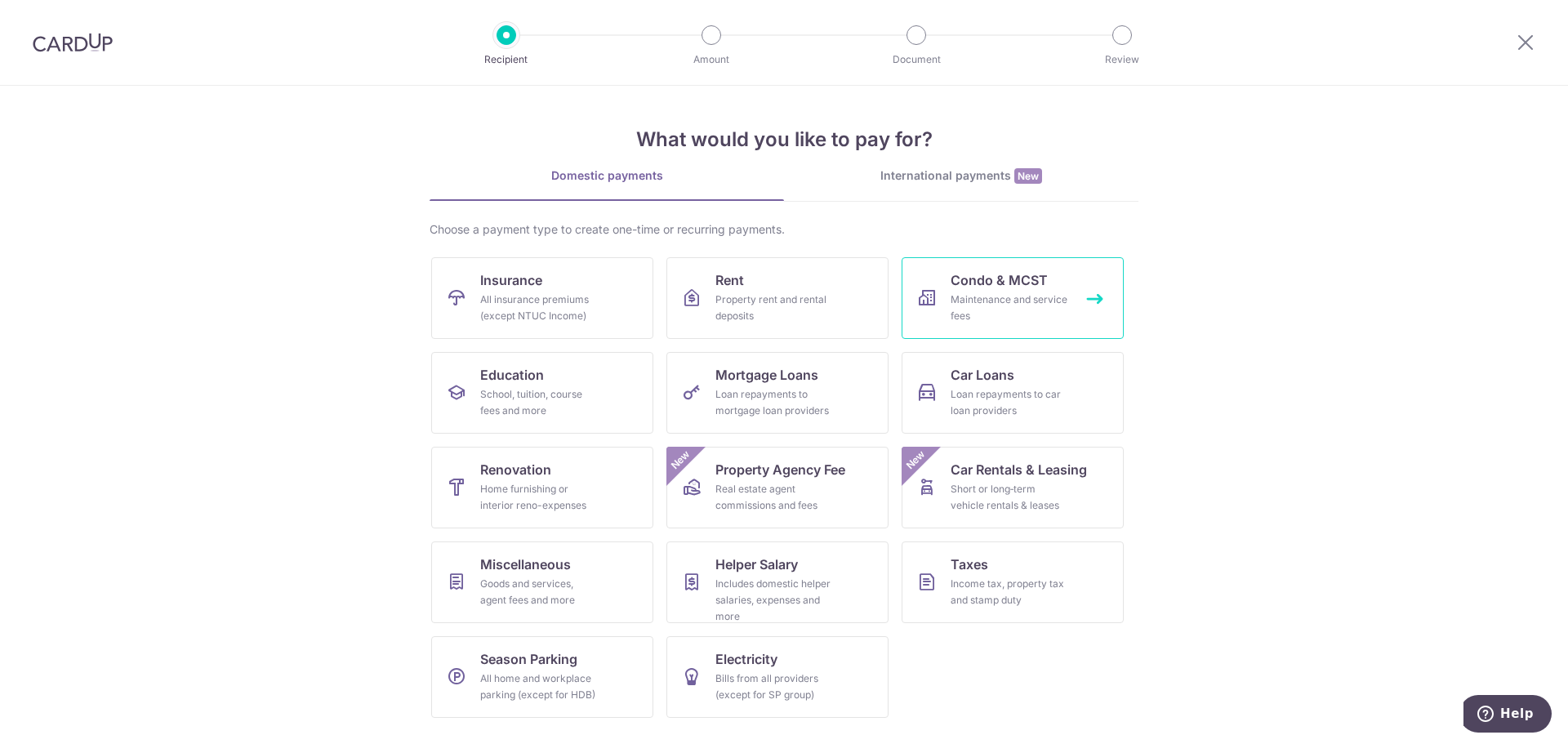
click at [929, 306] on icon at bounding box center [926, 298] width 19 height 19
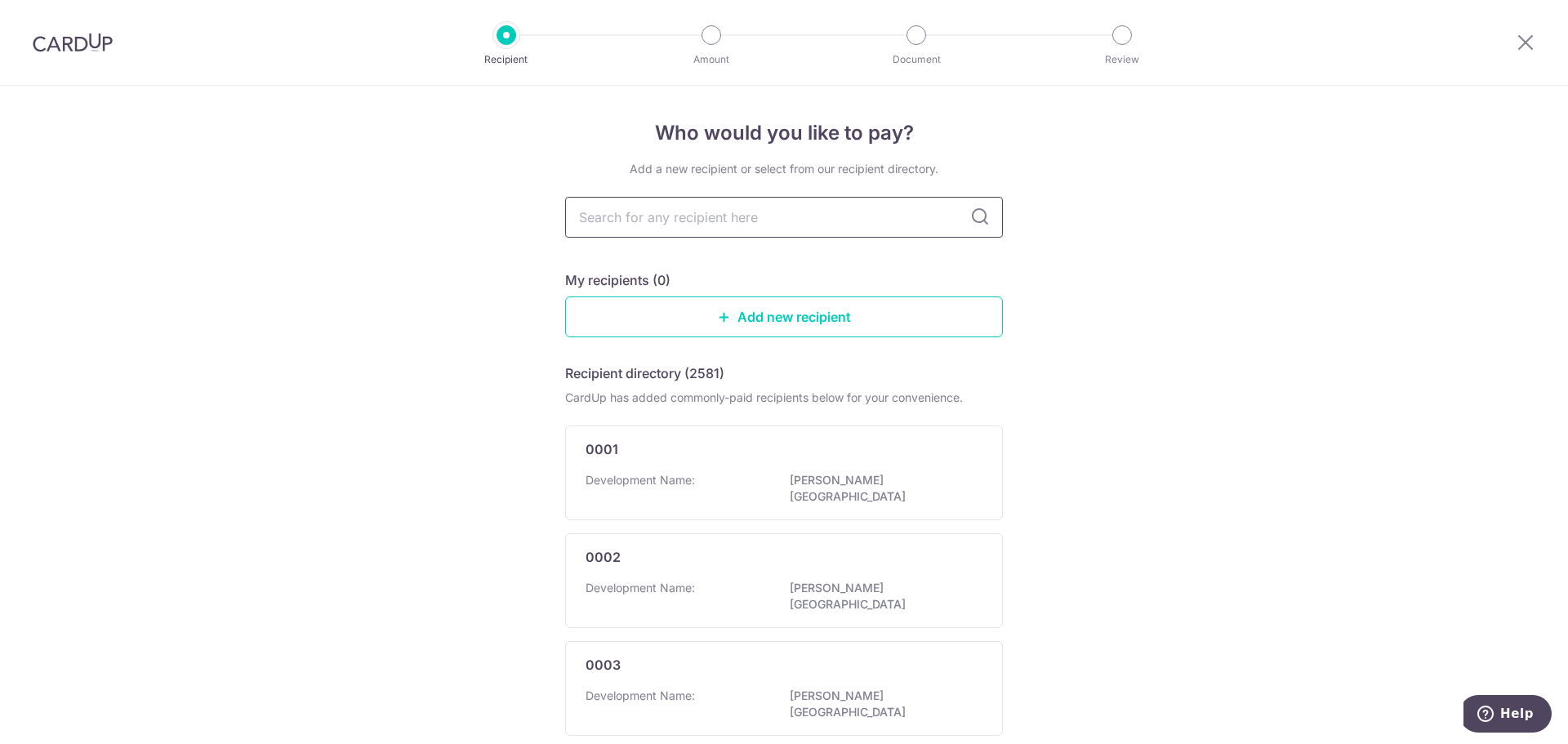
click at [846, 217] on input "text" at bounding box center [784, 217] width 438 height 41
type input "2905"
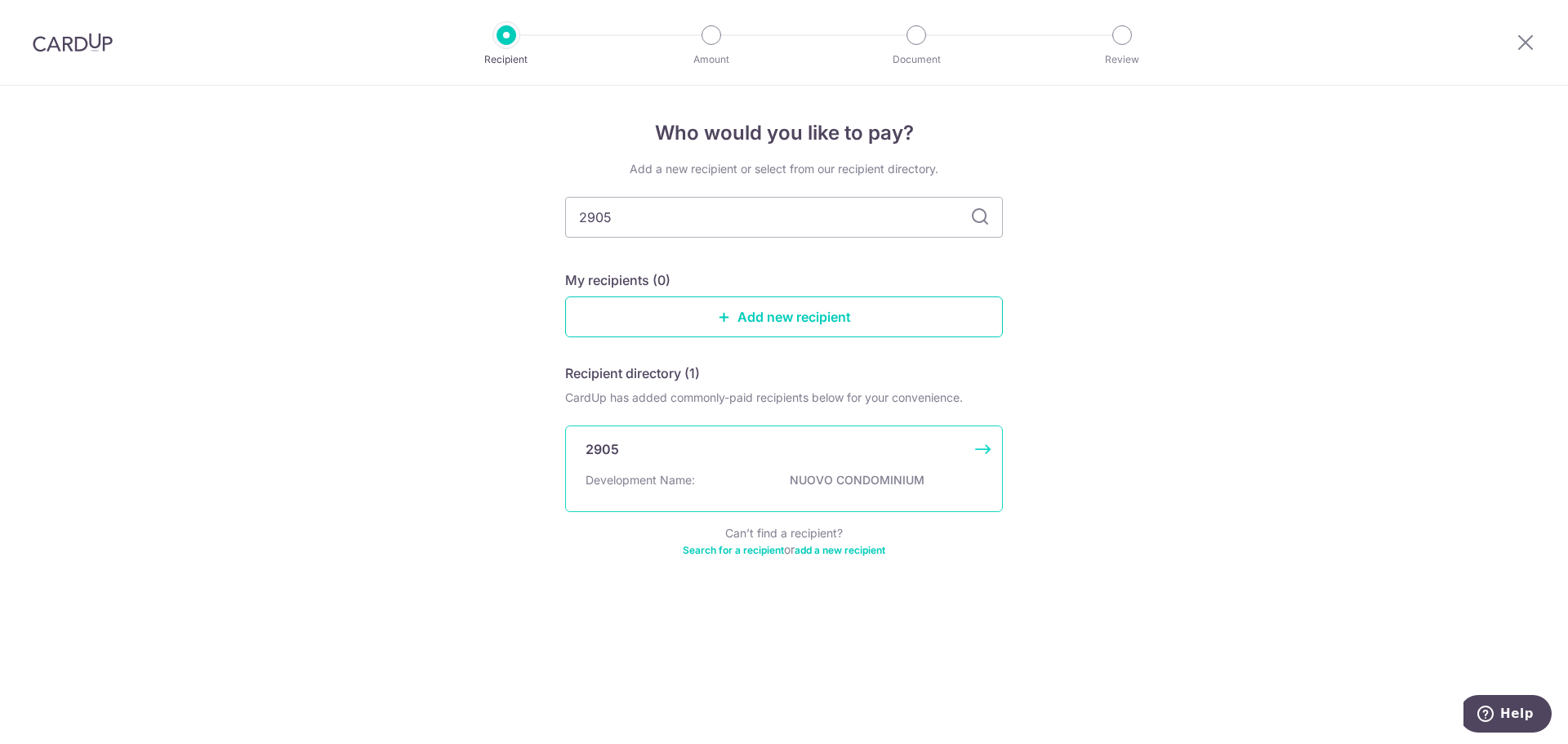
click at [800, 483] on p "NUOVO CONDOMINIUM" at bounding box center [881, 481] width 183 height 17
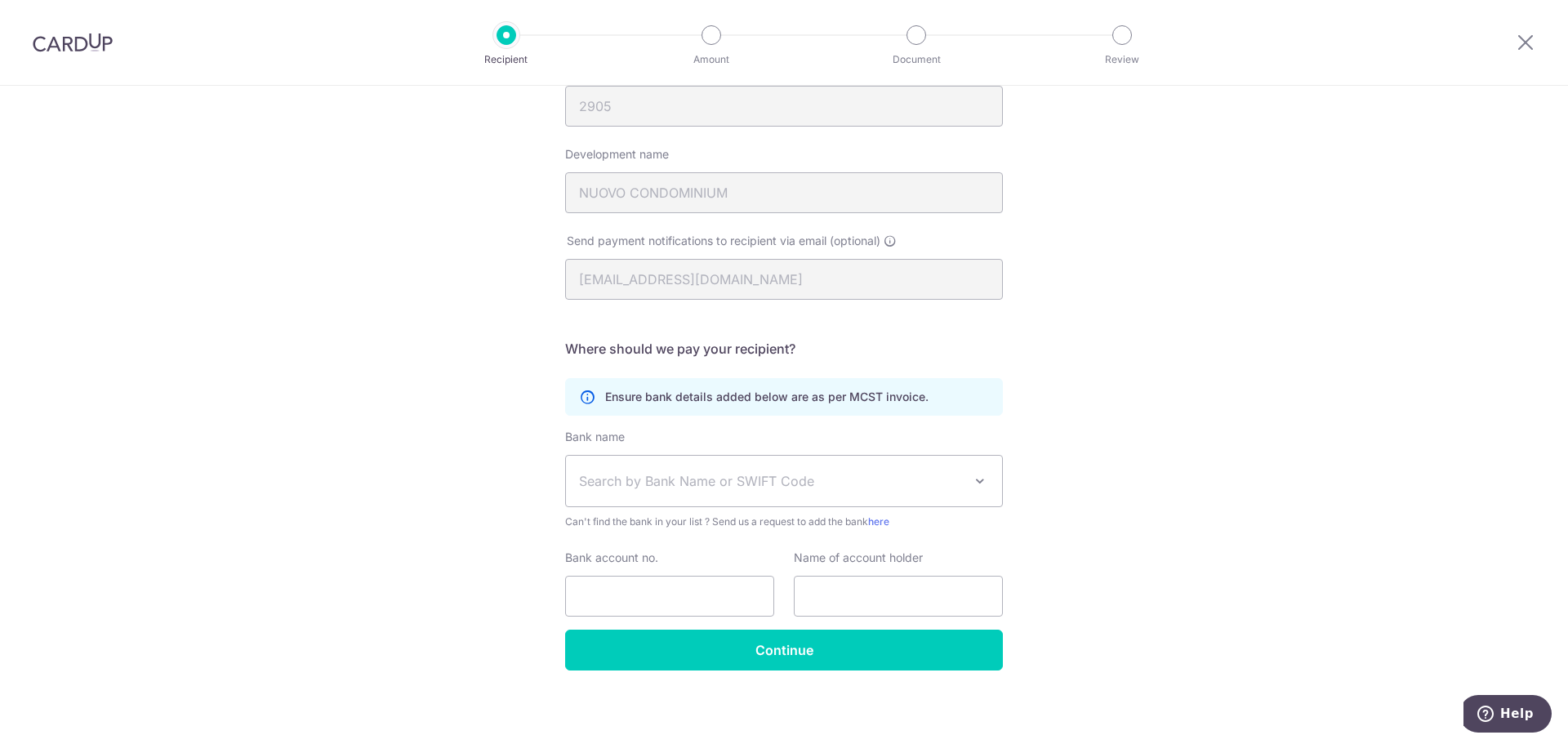
scroll to position [206, 0]
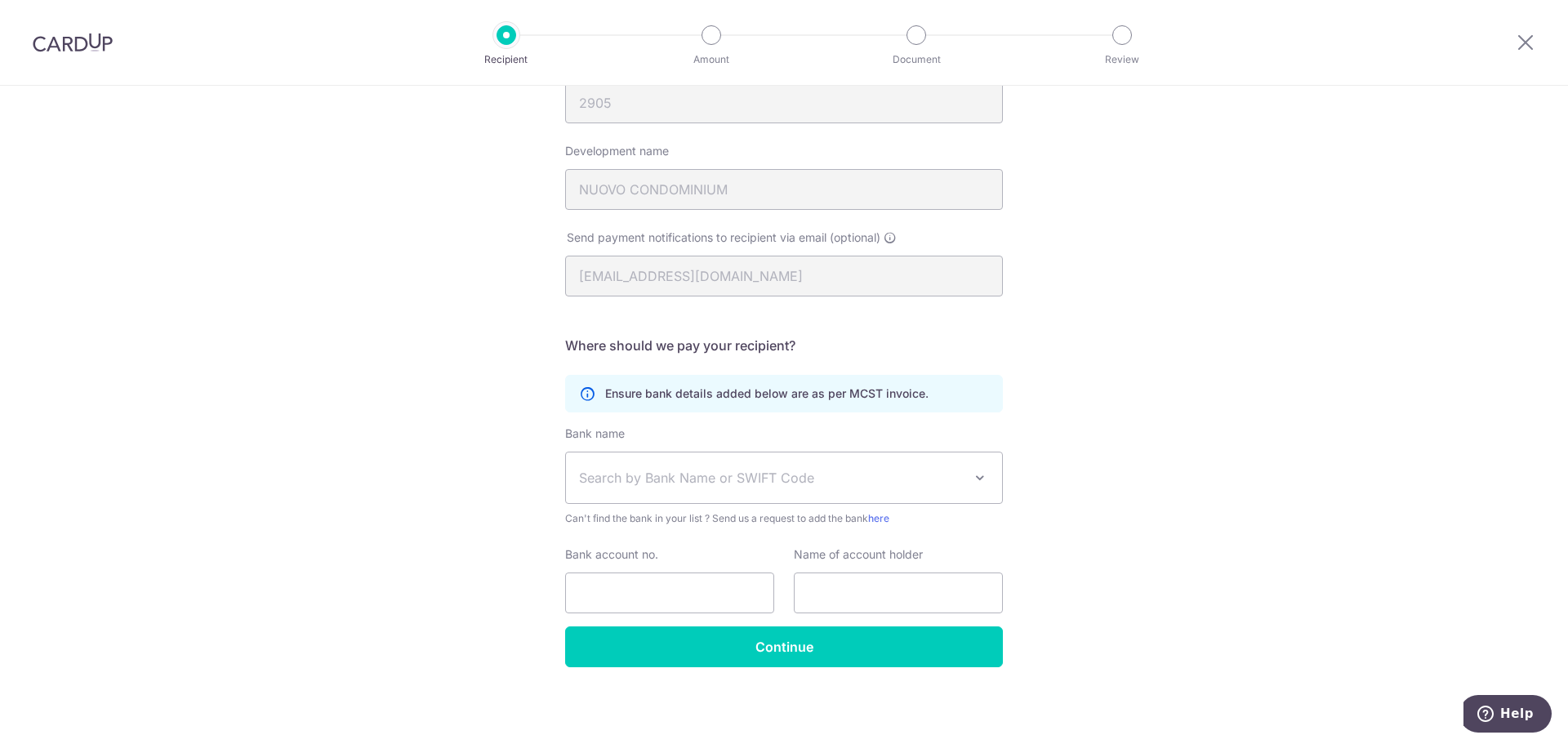
click at [804, 496] on span "Search by Bank Name or SWIFT Code" at bounding box center [784, 477] width 436 height 51
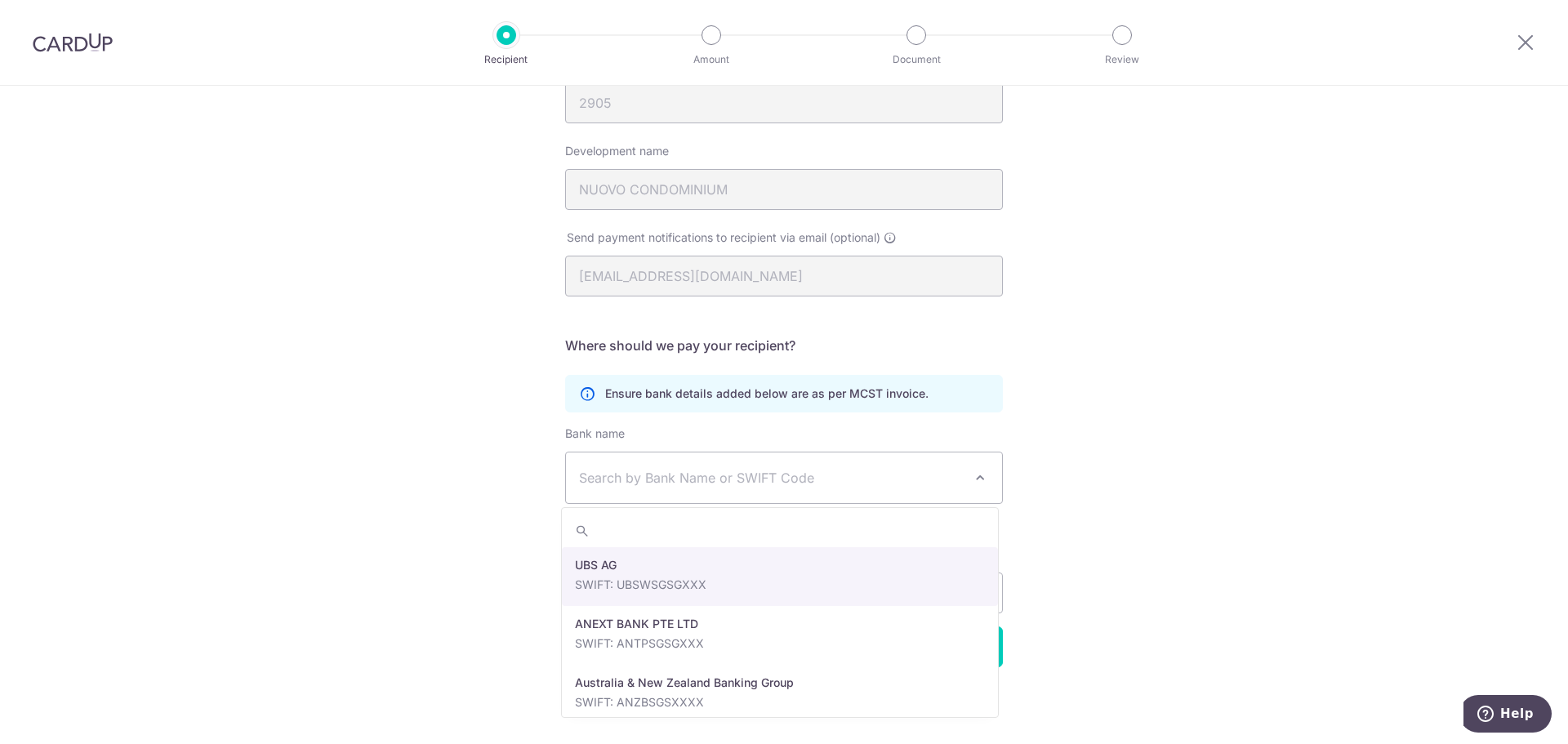
click at [806, 292] on div "Send payment notifications to recipient via email (optional) [EMAIL_ADDRESS][DO…" at bounding box center [783, 273] width 457 height 87
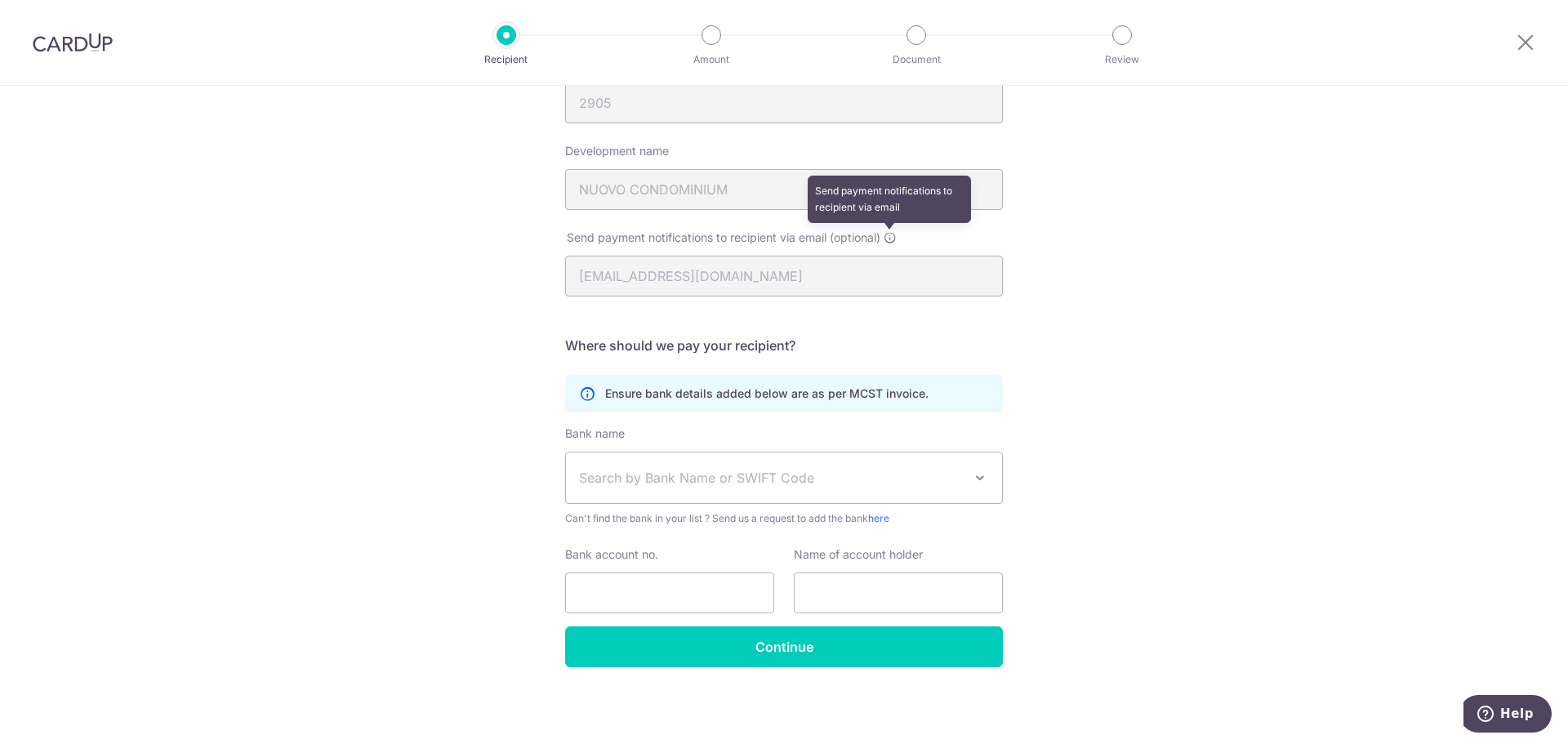
click at [887, 237] on icon at bounding box center [890, 238] width 13 height 13
click at [1004, 291] on div "Send payment notifications to recipient via email (optional) Send payment notif…" at bounding box center [783, 263] width 457 height 67
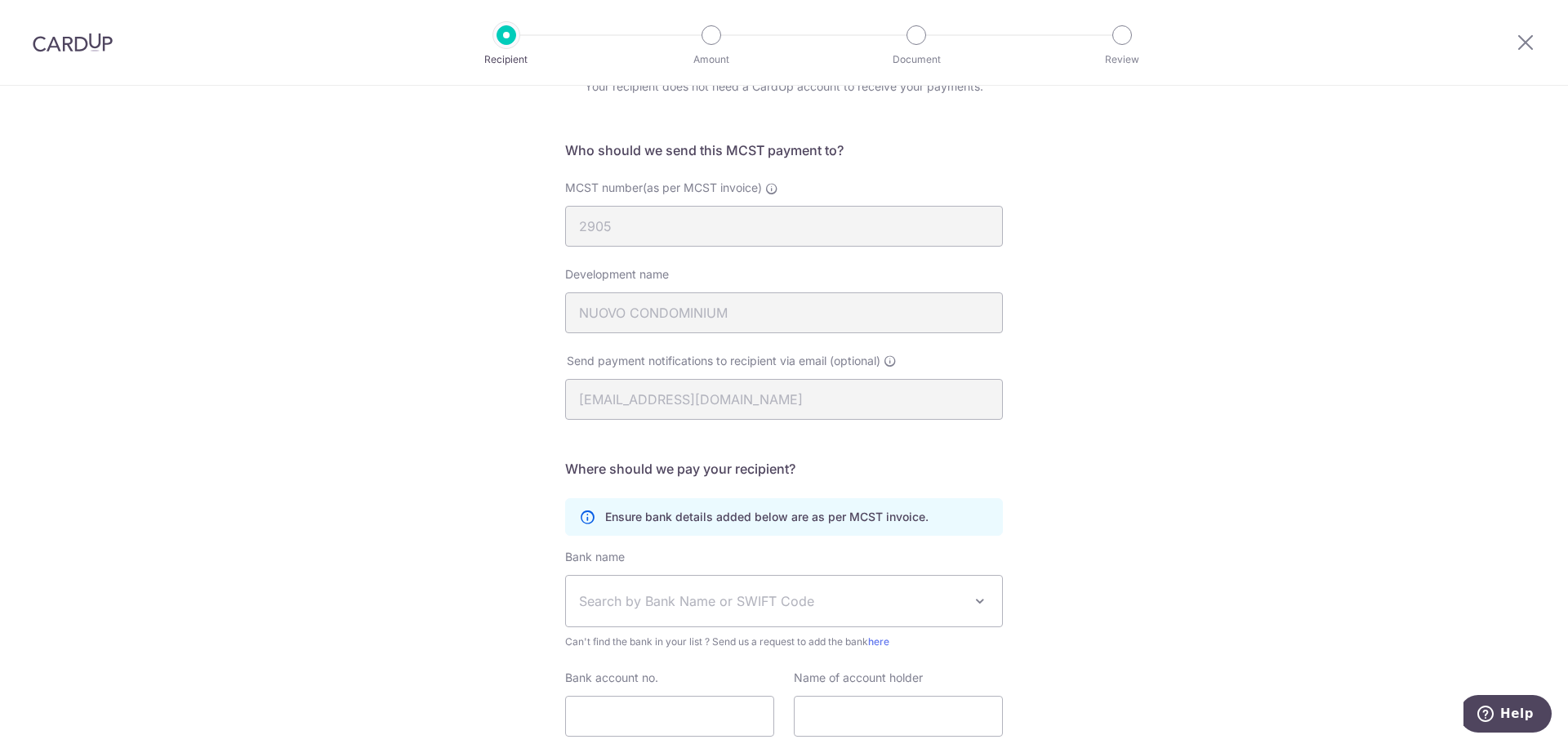
scroll to position [0, 0]
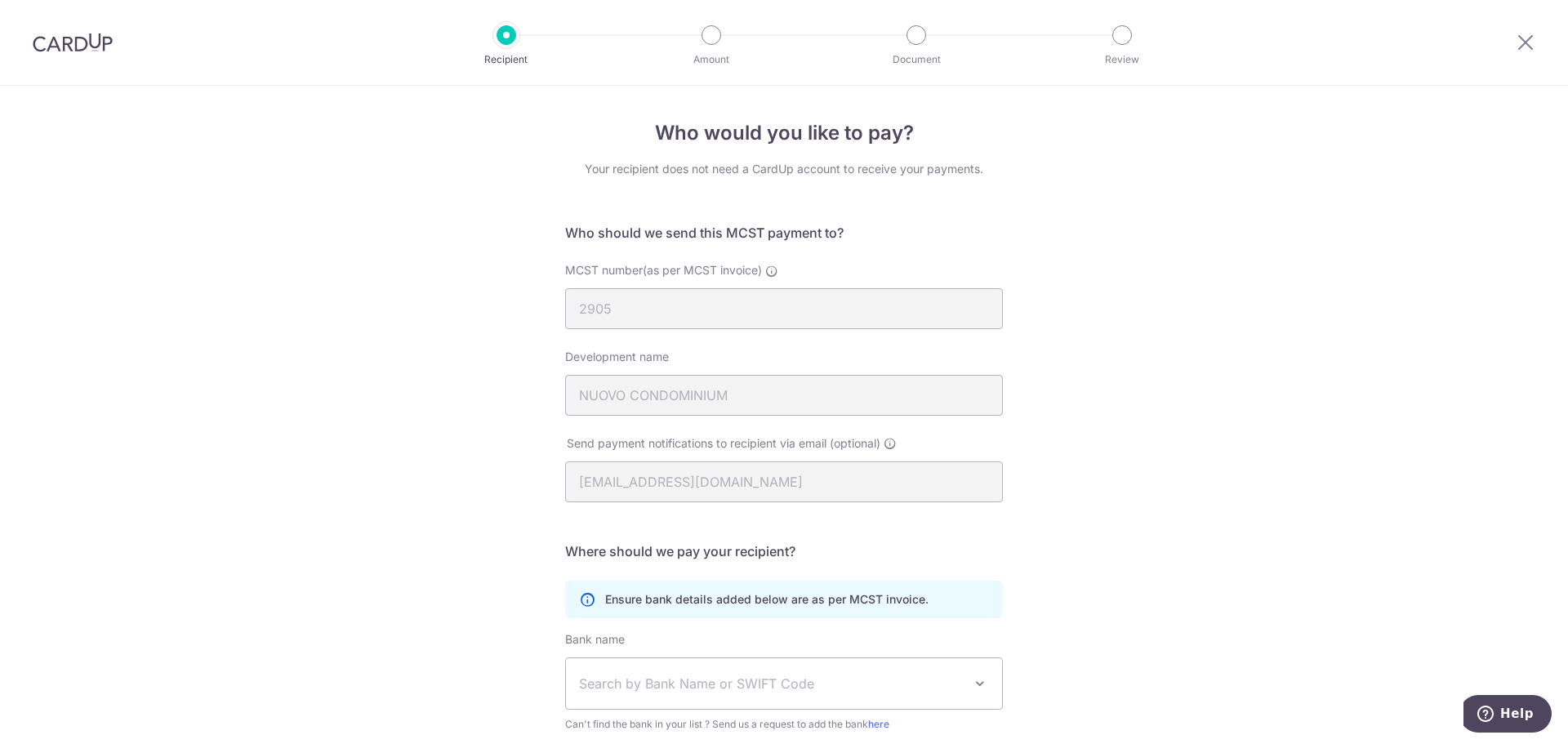
click at [861, 492] on form "Who should we send this MCST payment to? MCST number(as per MCST invoice) 2905 …" at bounding box center [784, 548] width 438 height 650
click at [891, 446] on icon at bounding box center [890, 444] width 13 height 13
click at [891, 446] on icon at bounding box center [890, 444] width 13 height 13
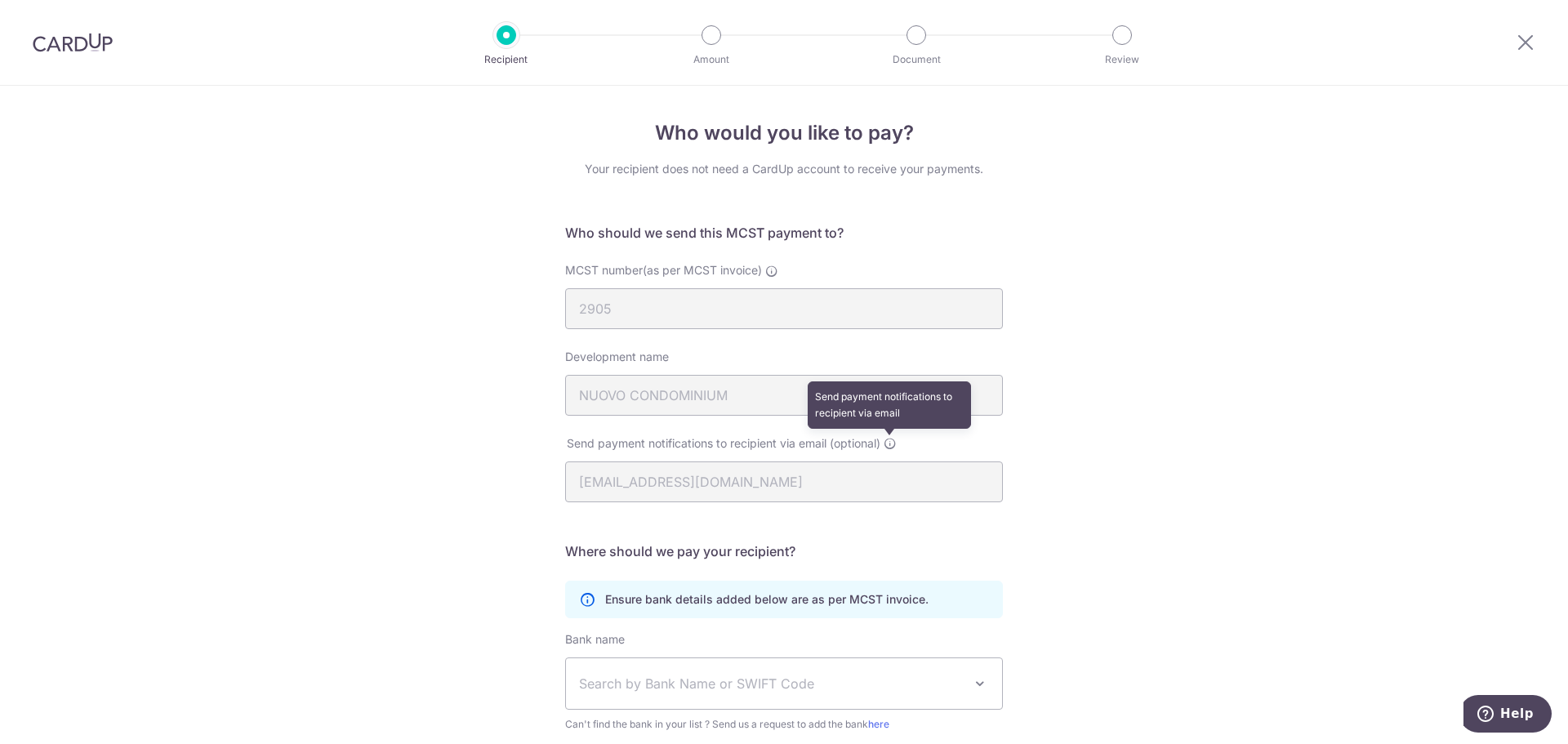
click at [891, 446] on icon at bounding box center [890, 444] width 13 height 13
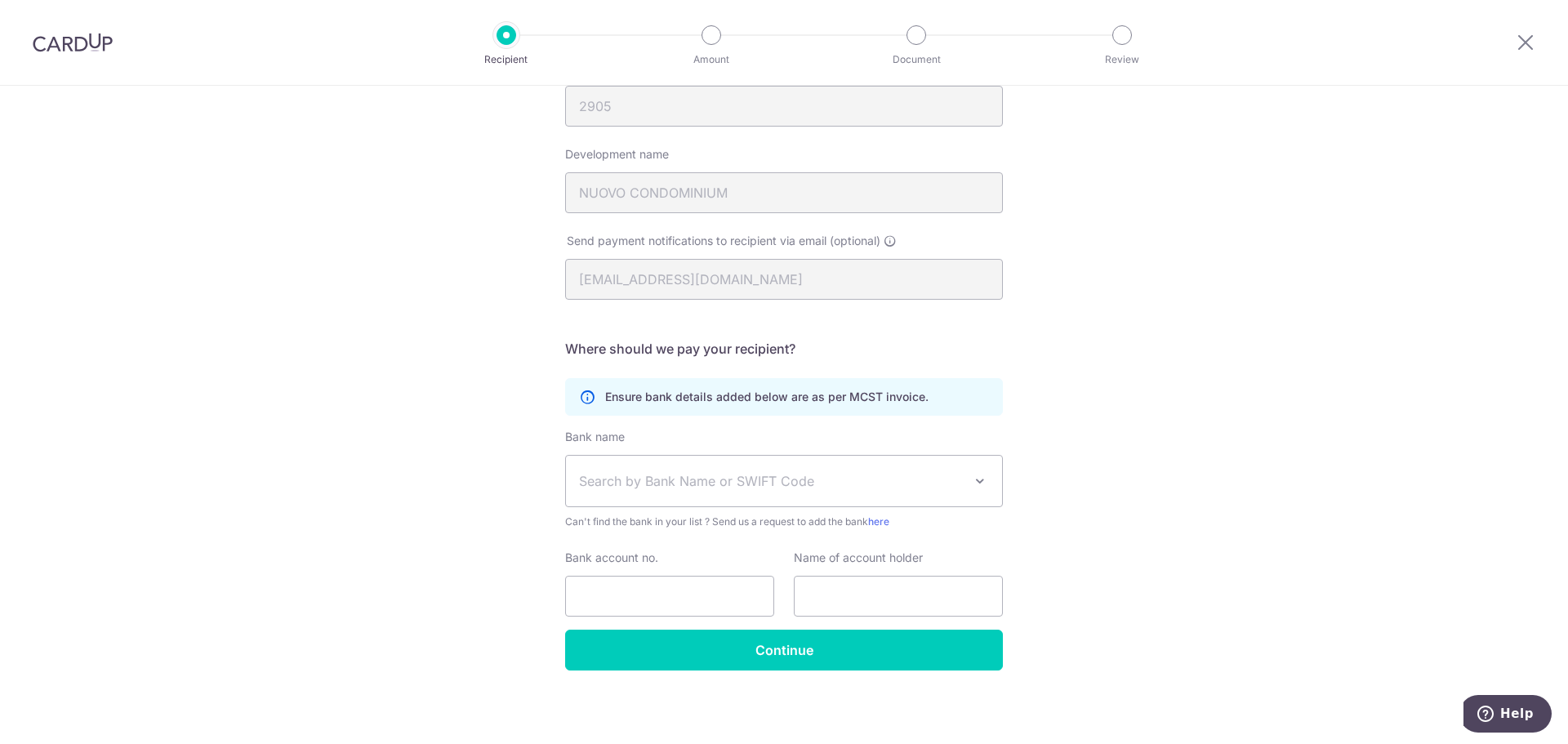
scroll to position [206, 0]
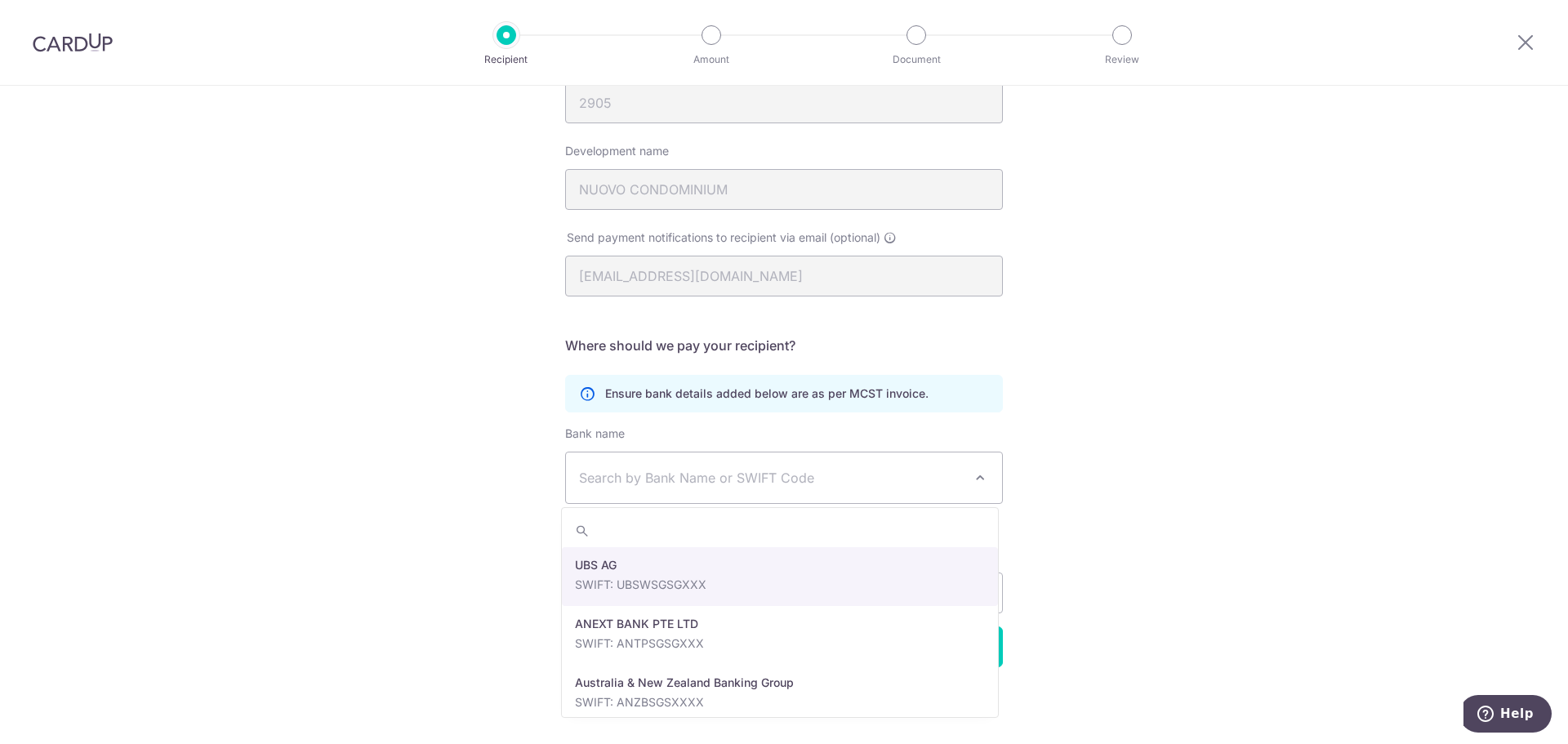
click at [901, 488] on span "Search by Bank Name or SWIFT Code" at bounding box center [784, 477] width 436 height 51
type input "ocbc"
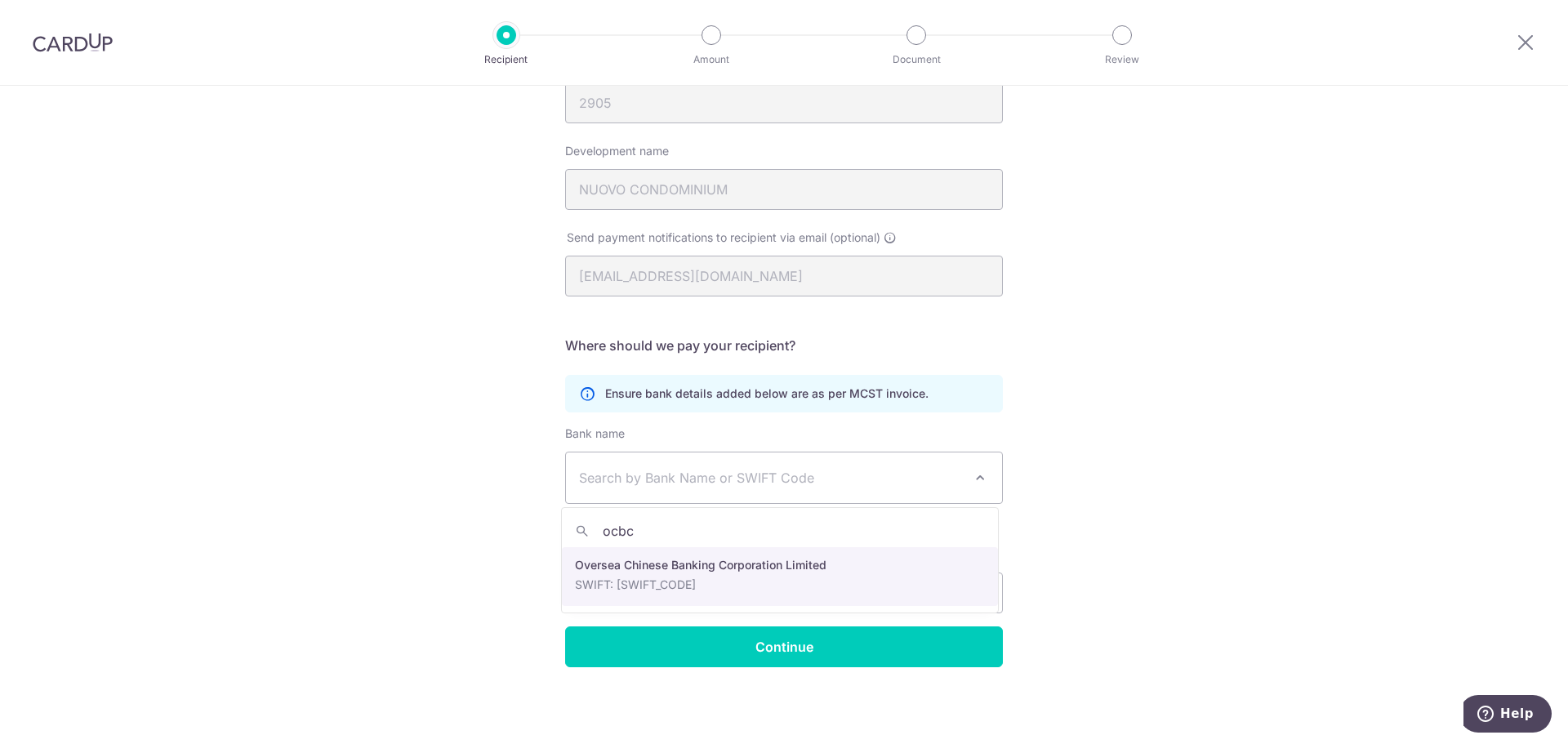
select select "12"
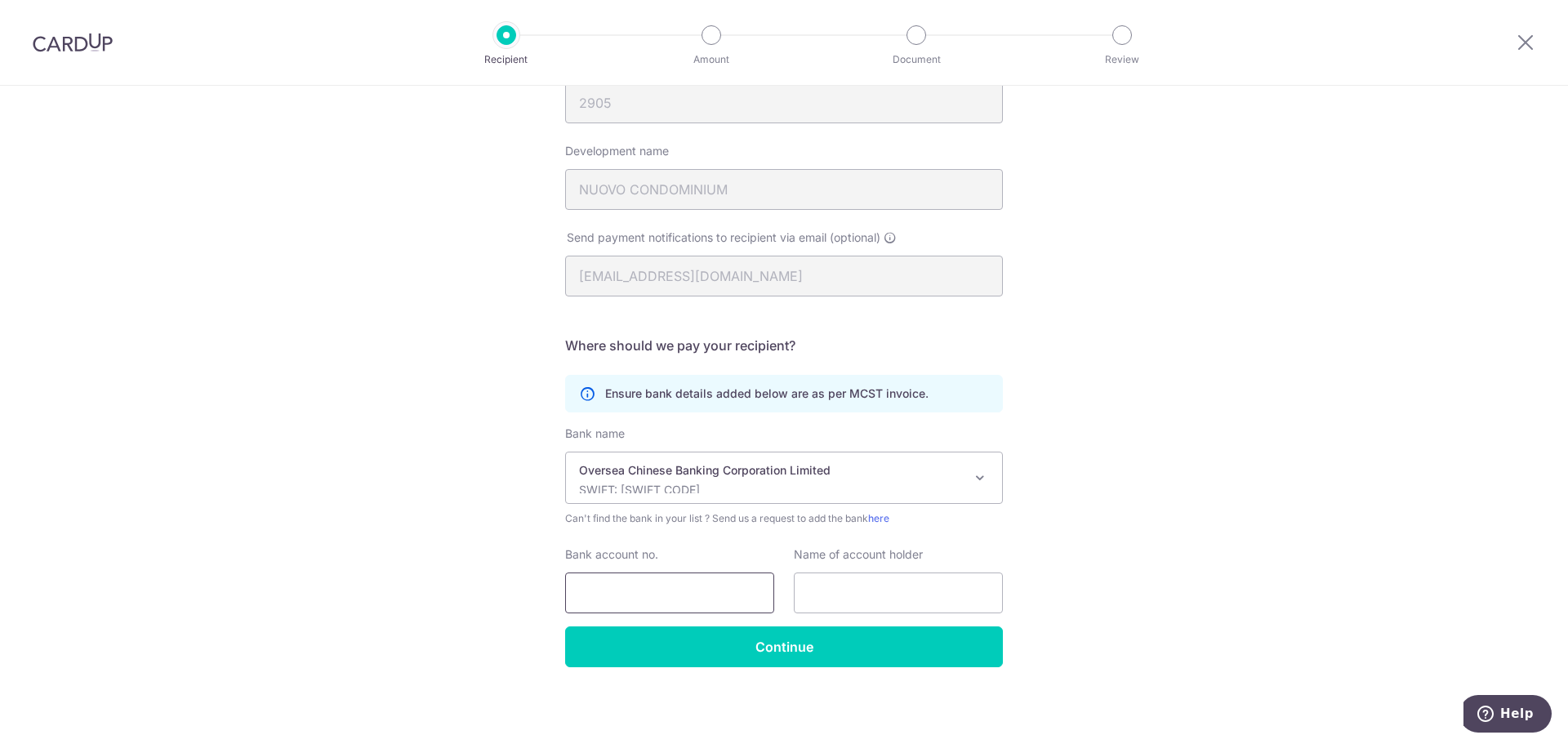
click at [685, 584] on input "Bank account no." at bounding box center [669, 593] width 209 height 41
type input "629"
click at [104, 52] on img at bounding box center [73, 42] width 80 height 19
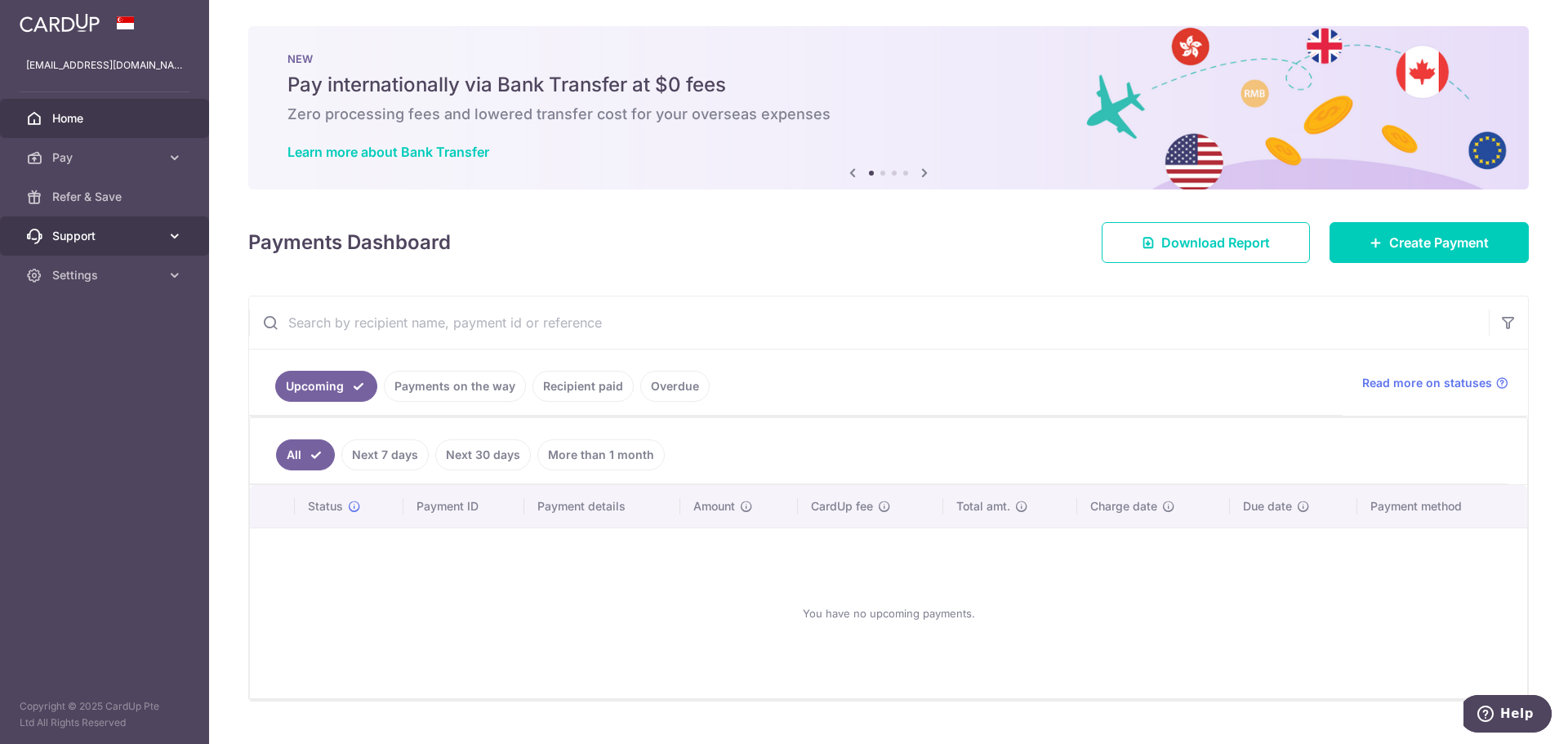
click at [173, 243] on icon at bounding box center [175, 237] width 17 height 17
click at [175, 360] on link "Settings" at bounding box center [104, 374] width 209 height 39
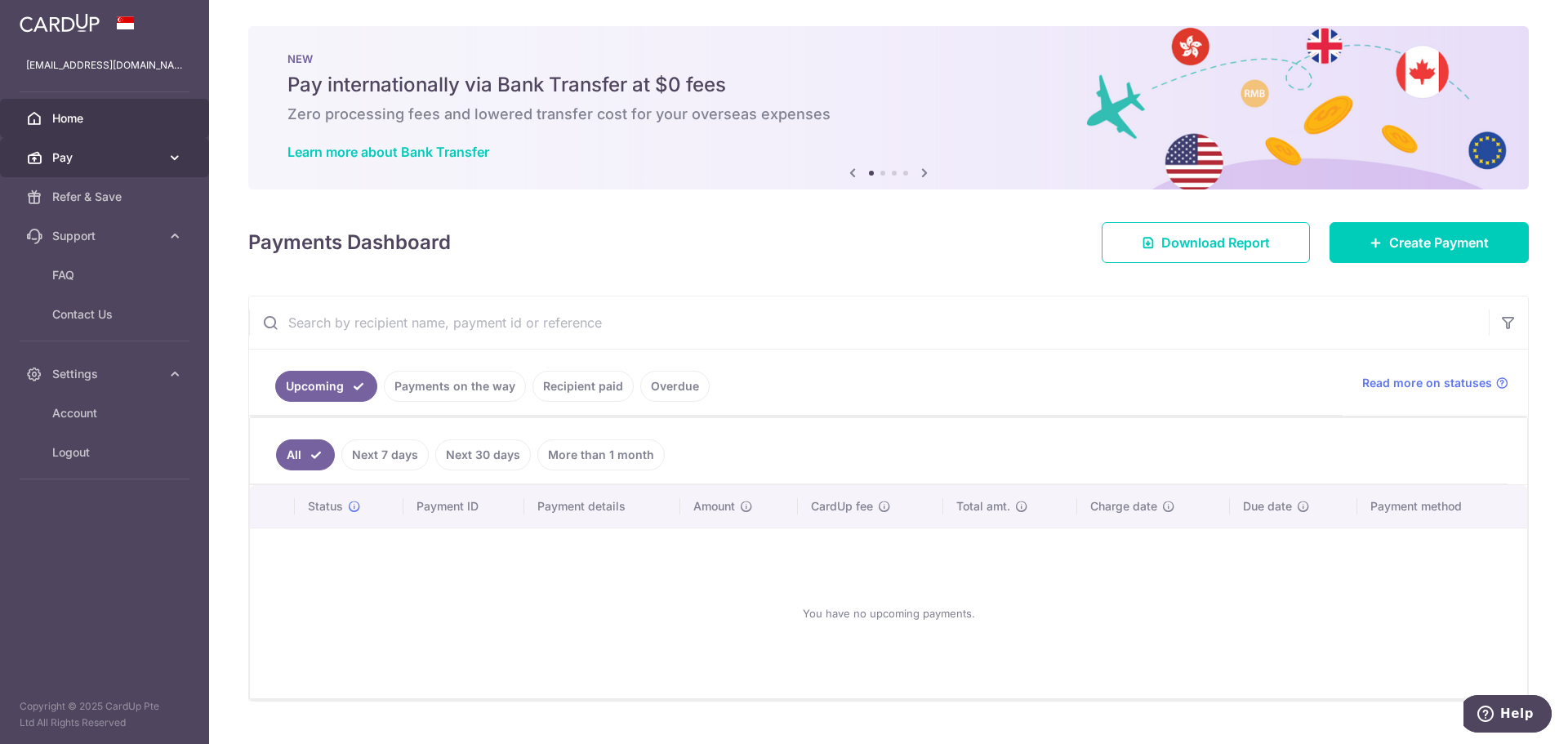
click at [180, 161] on icon at bounding box center [175, 158] width 17 height 17
